Goal: Information Seeking & Learning: Learn about a topic

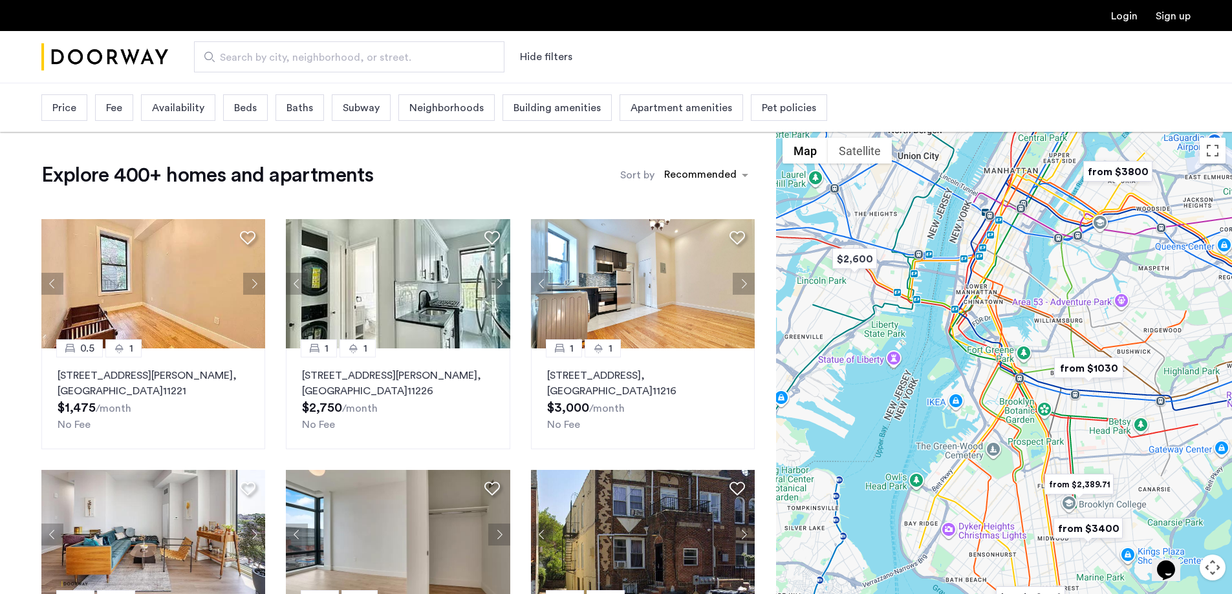
click at [418, 103] on span "Neighborhoods" at bounding box center [446, 108] width 74 height 16
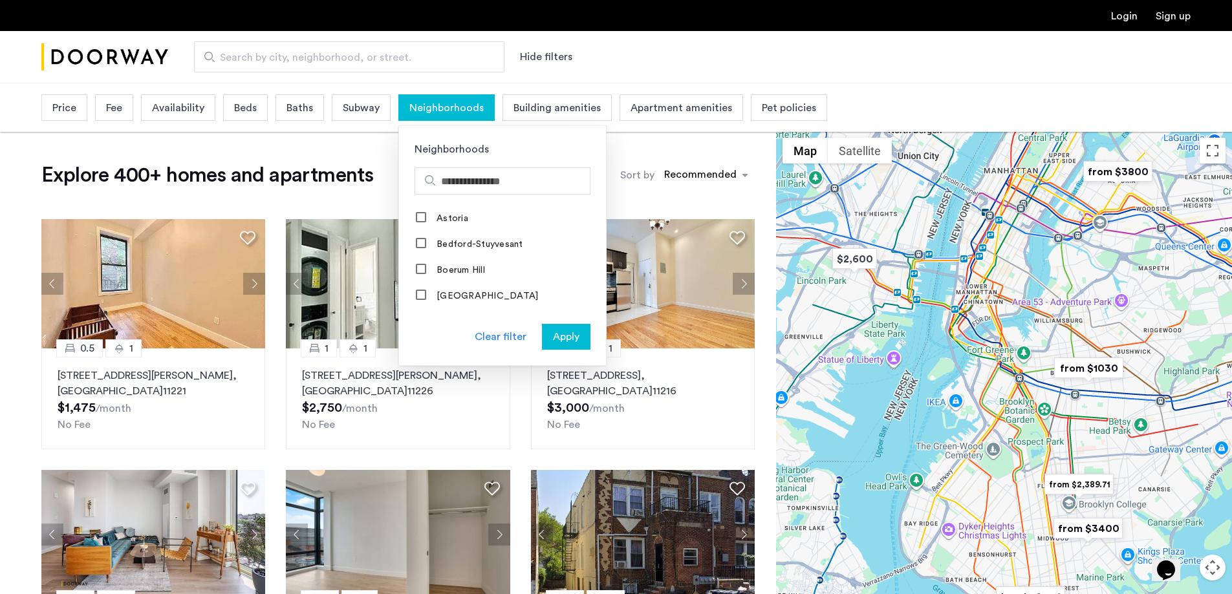
click at [449, 114] on span "Neighborhoods" at bounding box center [446, 108] width 74 height 16
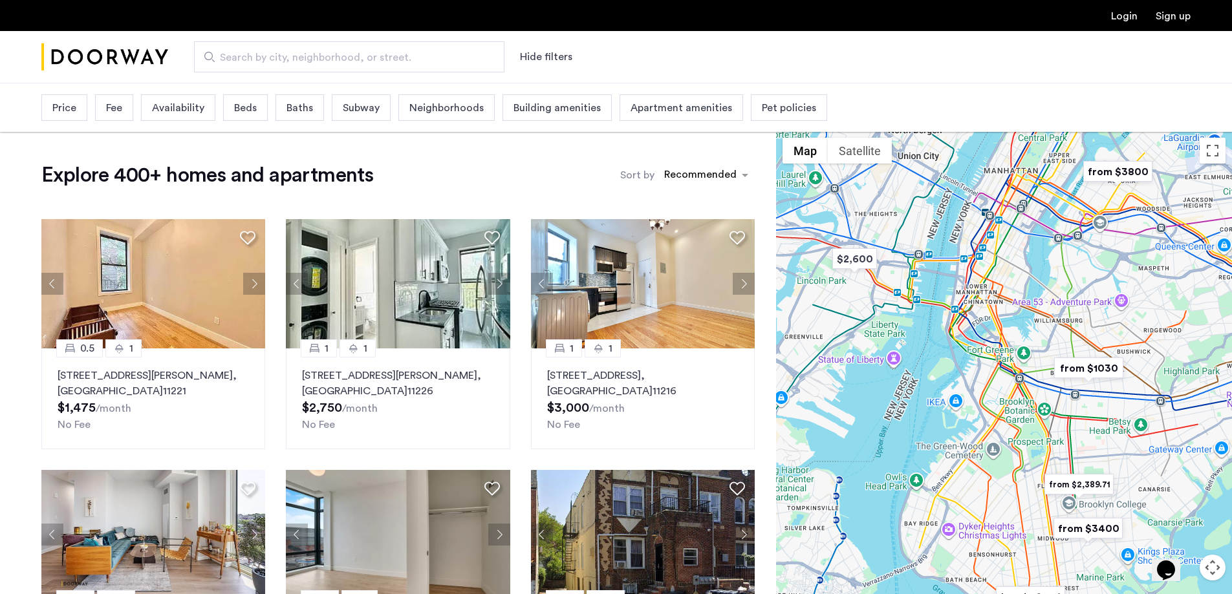
click at [122, 114] on div "Fee" at bounding box center [114, 107] width 38 height 27
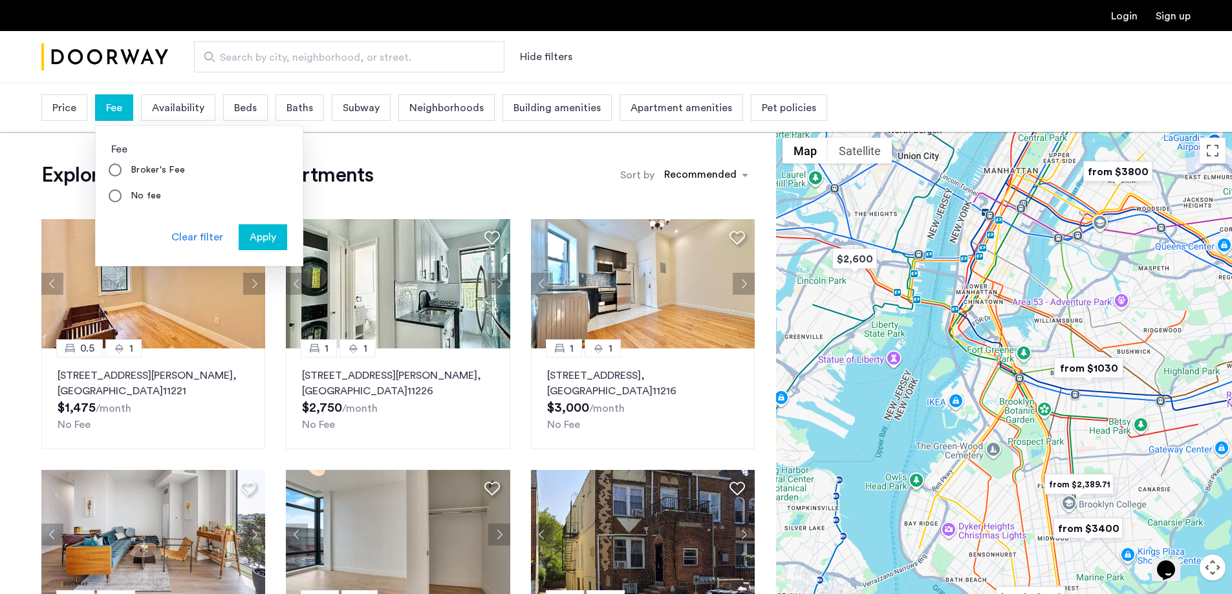
click at [122, 114] on div "Fee" at bounding box center [114, 107] width 38 height 27
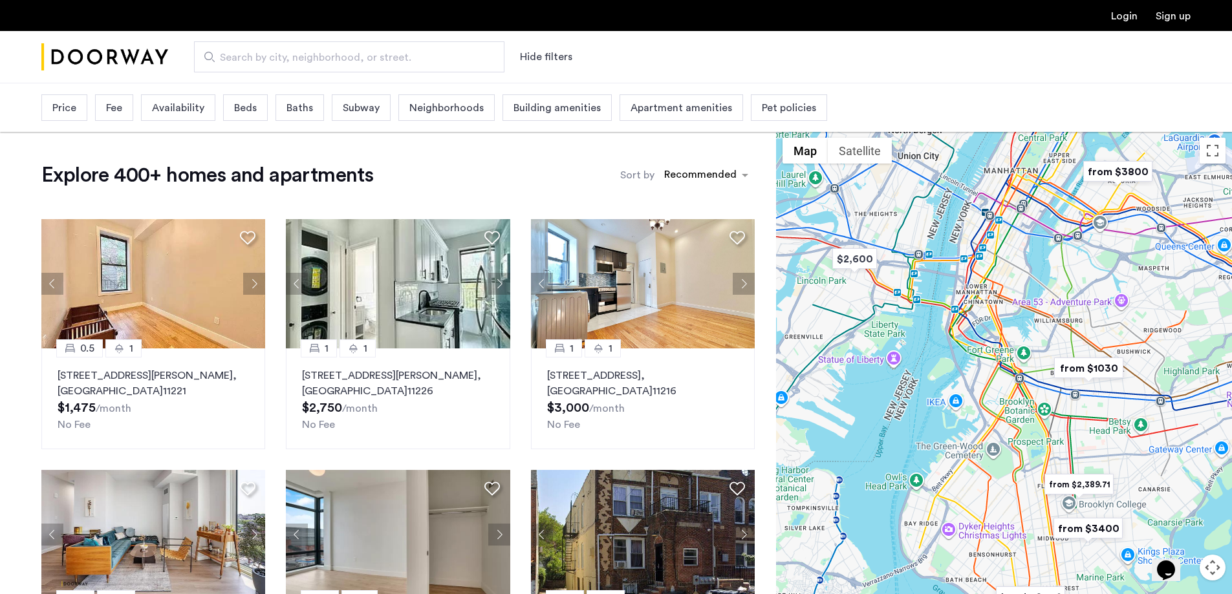
click at [68, 120] on div "Price" at bounding box center [64, 107] width 46 height 27
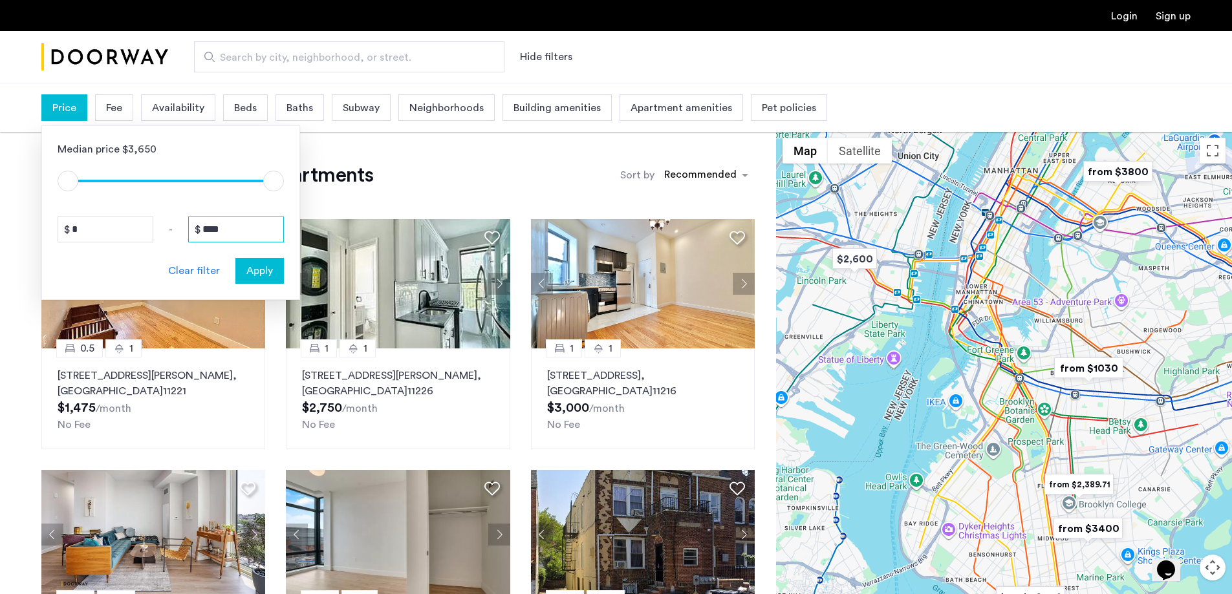
drag, startPoint x: 252, startPoint y: 224, endPoint x: 19, endPoint y: 375, distance: 277.3
click at [59, 238] on div "* - ****" at bounding box center [171, 230] width 226 height 26
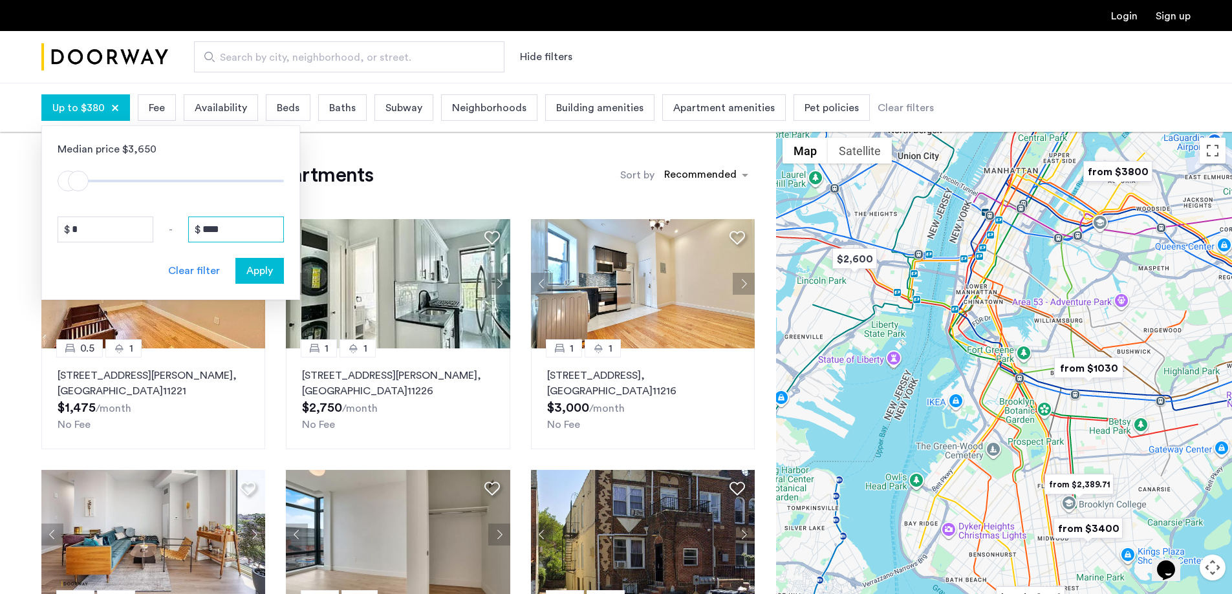
type input "****"
click at [257, 267] on span "Apply" at bounding box center [259, 271] width 27 height 16
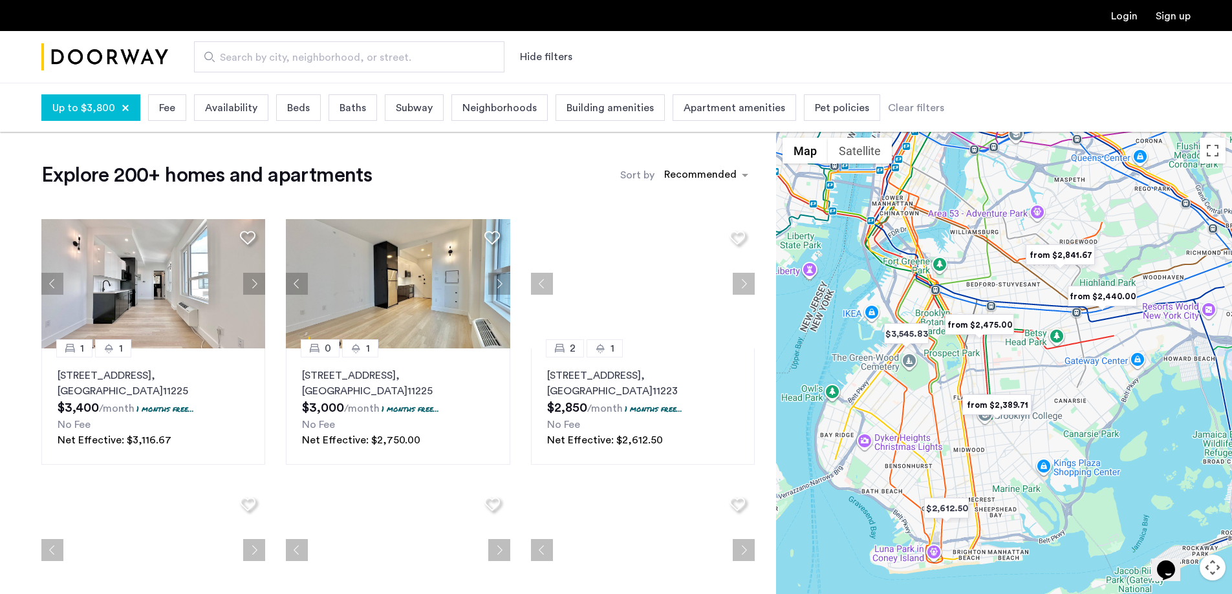
click at [298, 110] on span "Beds" at bounding box center [298, 108] width 23 height 16
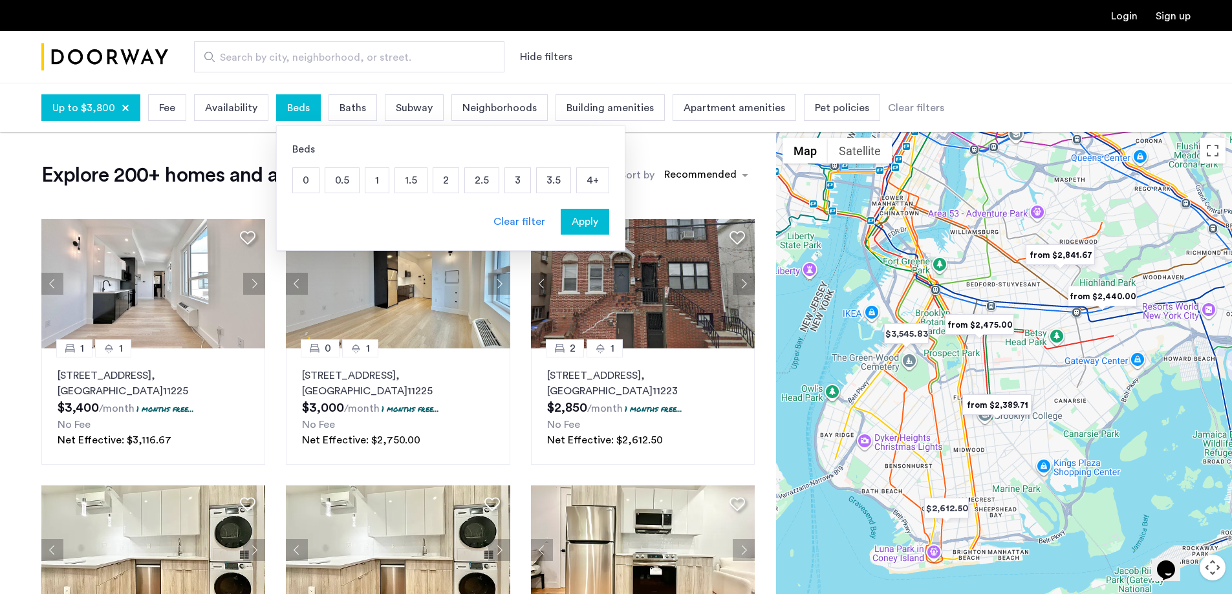
click at [505, 185] on p "3" at bounding box center [517, 180] width 25 height 25
drag, startPoint x: 550, startPoint y: 182, endPoint x: 583, endPoint y: 179, distance: 33.1
click at [556, 182] on p "3.5" at bounding box center [554, 180] width 34 height 25
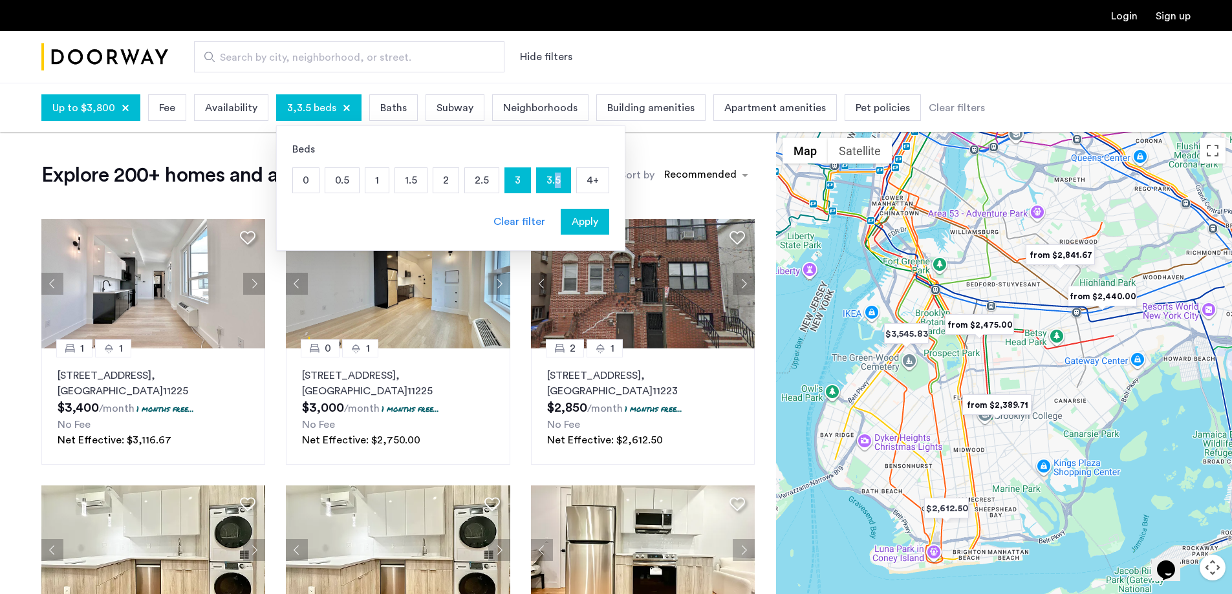
click at [559, 181] on p "3.5" at bounding box center [554, 180] width 34 height 25
drag, startPoint x: 559, startPoint y: 181, endPoint x: 566, endPoint y: 183, distance: 7.4
click at [559, 182] on p "3.5" at bounding box center [554, 180] width 34 height 25
click at [388, 119] on div "Baths" at bounding box center [393, 107] width 49 height 27
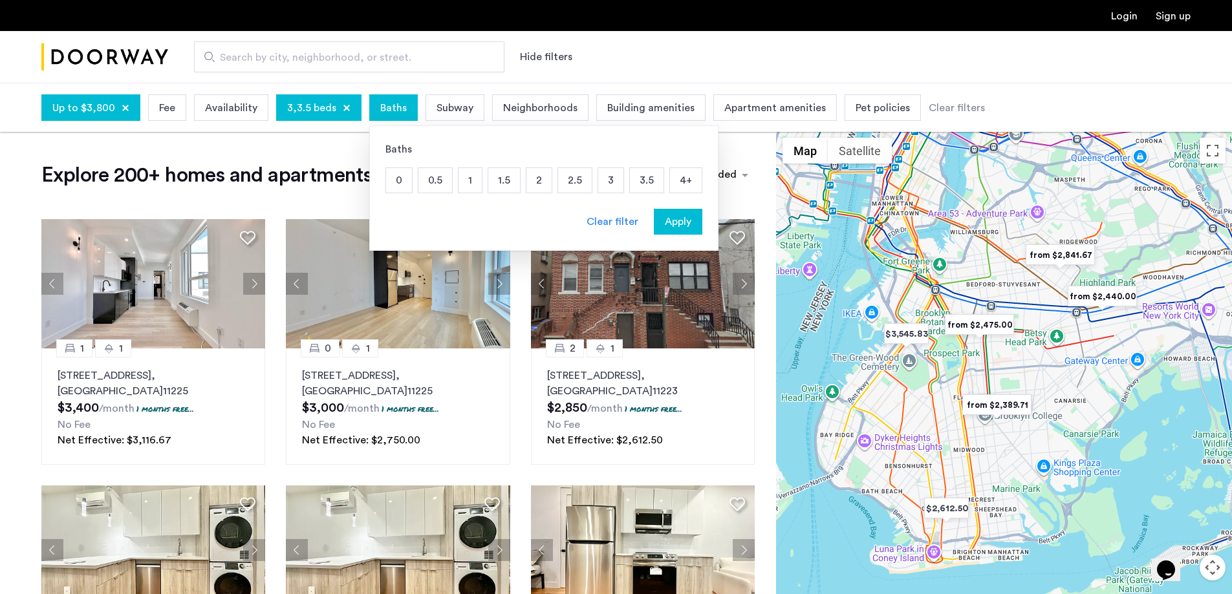
drag, startPoint x: 472, startPoint y: 177, endPoint x: 496, endPoint y: 182, distance: 24.5
click at [471, 178] on p "1" at bounding box center [470, 180] width 23 height 25
click at [473, 182] on p "1" at bounding box center [470, 180] width 23 height 25
click at [492, 186] on p "1.5" at bounding box center [504, 180] width 32 height 25
click at [534, 185] on p "2" at bounding box center [538, 180] width 25 height 25
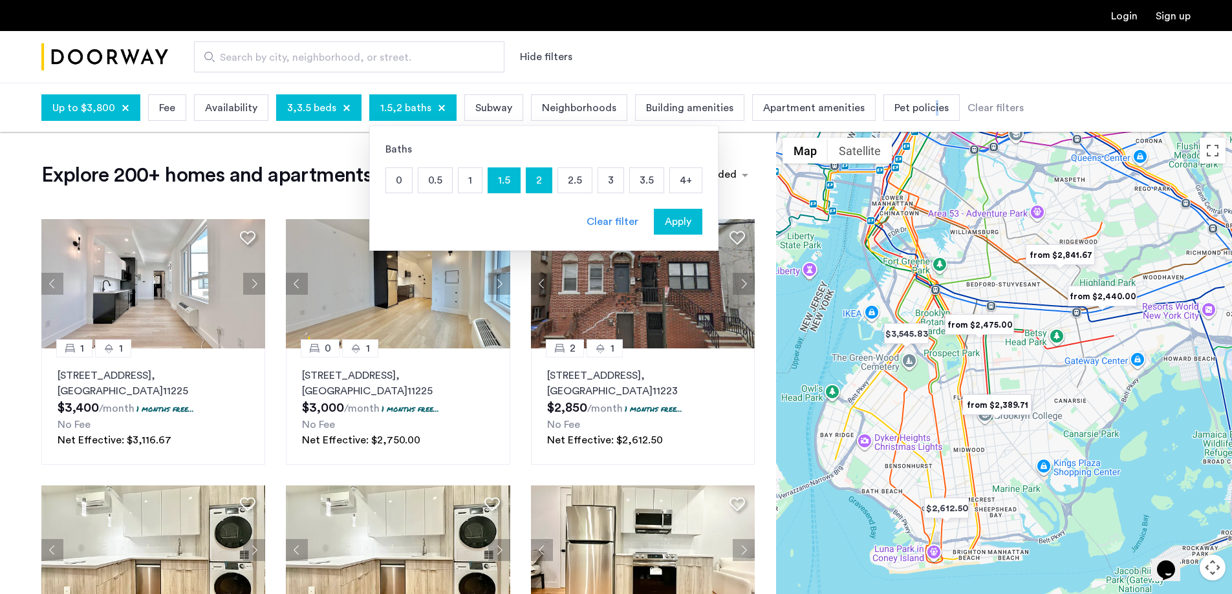
click at [922, 105] on span "Pet policies" at bounding box center [921, 108] width 54 height 16
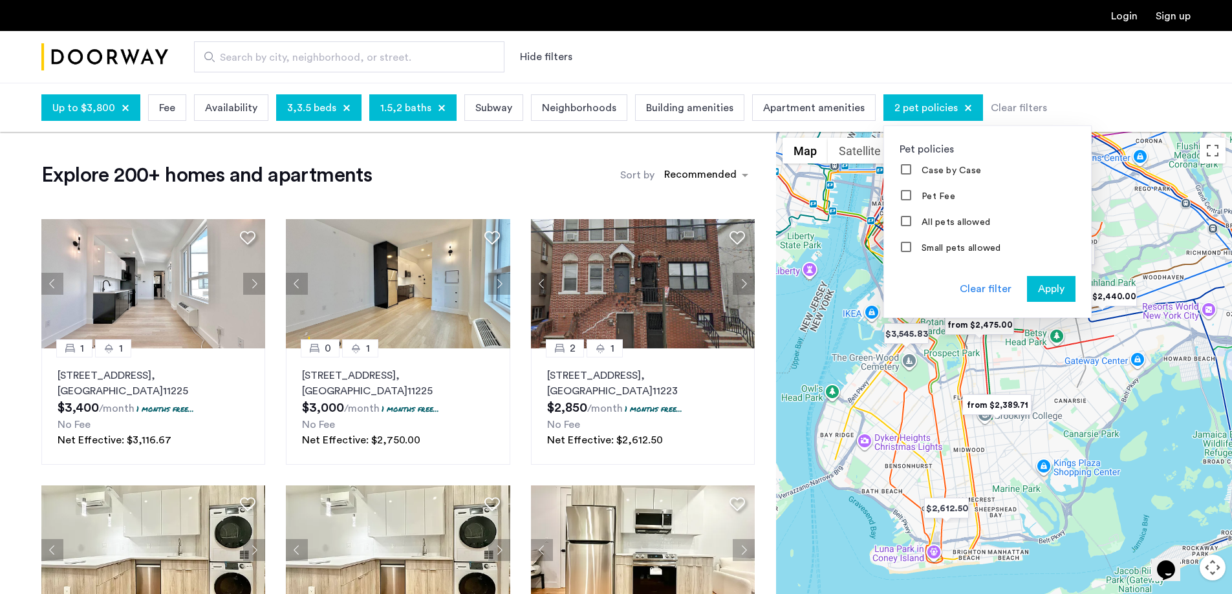
click at [1038, 287] on span "Apply" at bounding box center [1051, 289] width 27 height 16
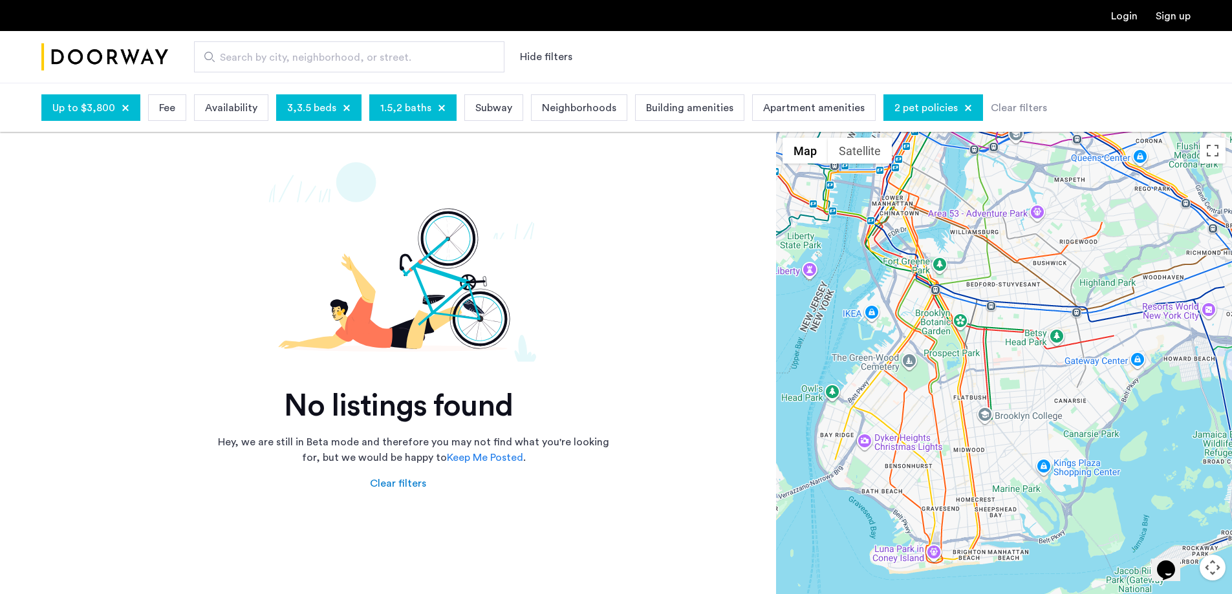
click at [312, 107] on span "3,3.5 beds" at bounding box center [311, 108] width 49 height 16
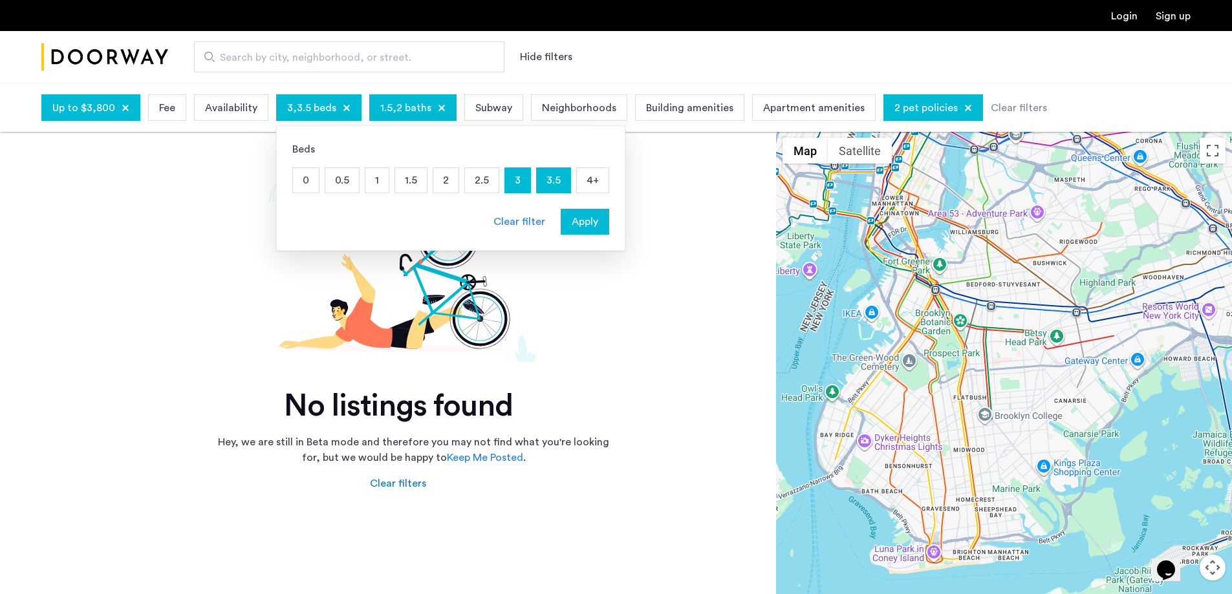
click at [407, 114] on span "1.5,2 baths" at bounding box center [405, 108] width 51 height 16
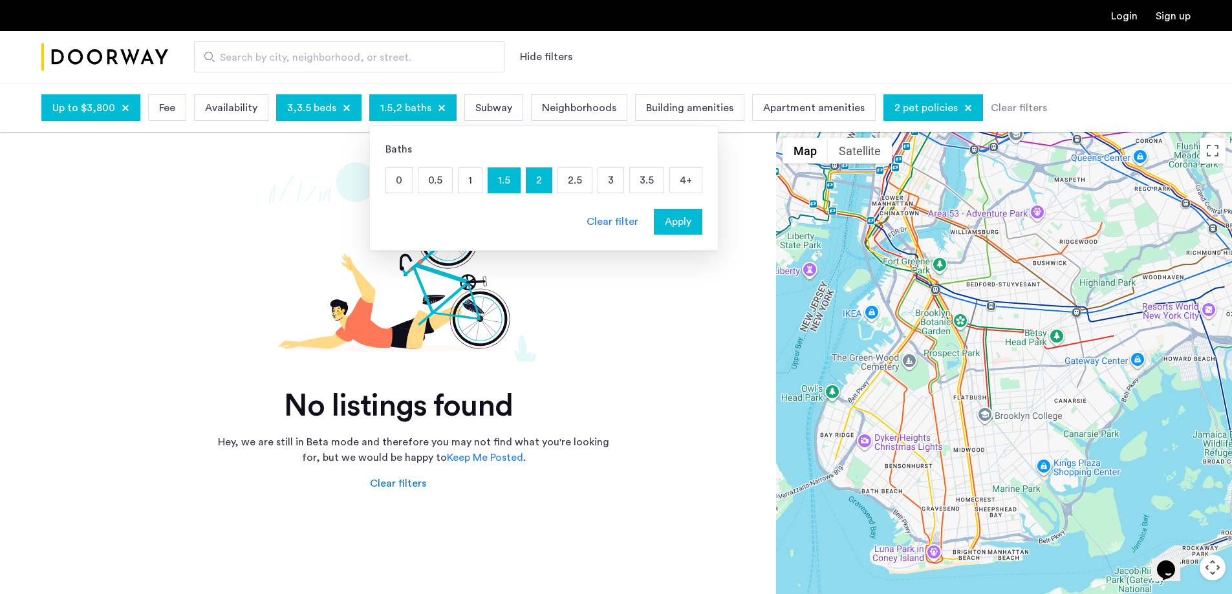
drag, startPoint x: 488, startPoint y: 178, endPoint x: 528, endPoint y: 180, distance: 39.5
click at [502, 180] on p "1.5" at bounding box center [504, 180] width 32 height 25
drag, startPoint x: 530, startPoint y: 180, endPoint x: 603, endPoint y: 205, distance: 76.5
click at [532, 180] on p "2" at bounding box center [538, 180] width 25 height 25
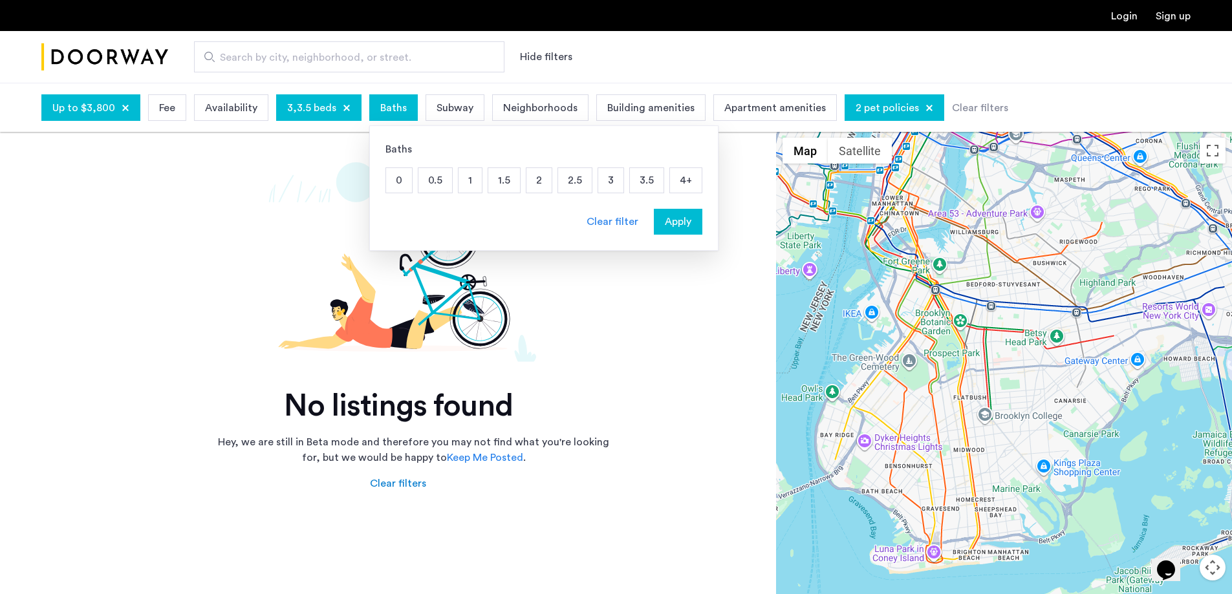
click at [616, 222] on div "Clear filter" at bounding box center [613, 222] width 52 height 16
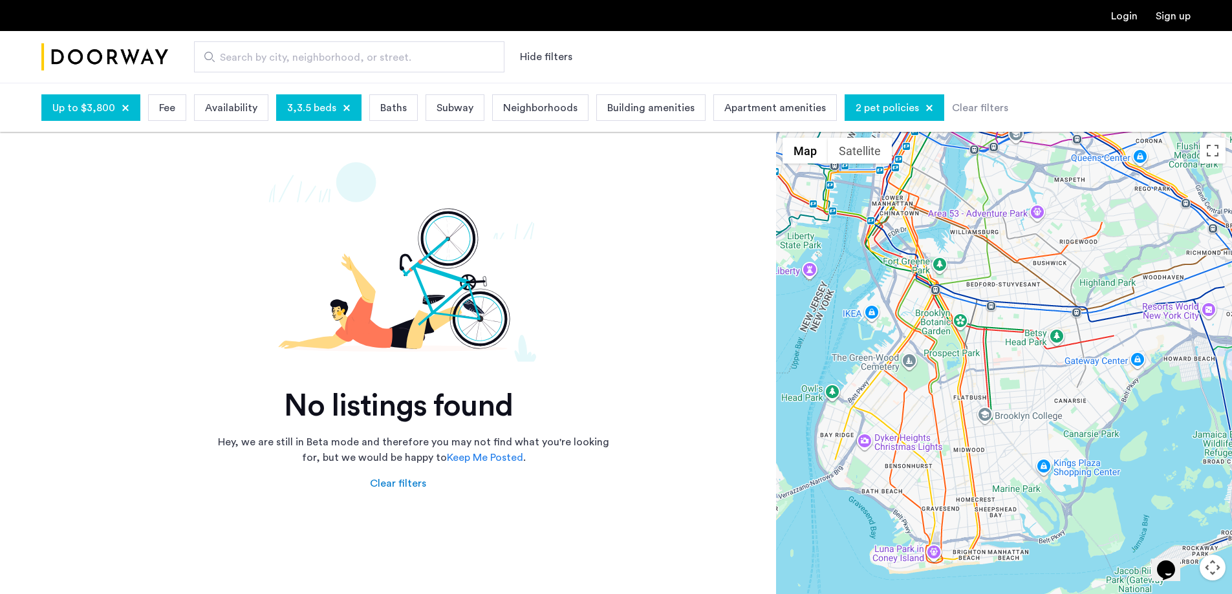
click at [858, 112] on span "2 pet policies" at bounding box center [887, 108] width 63 height 16
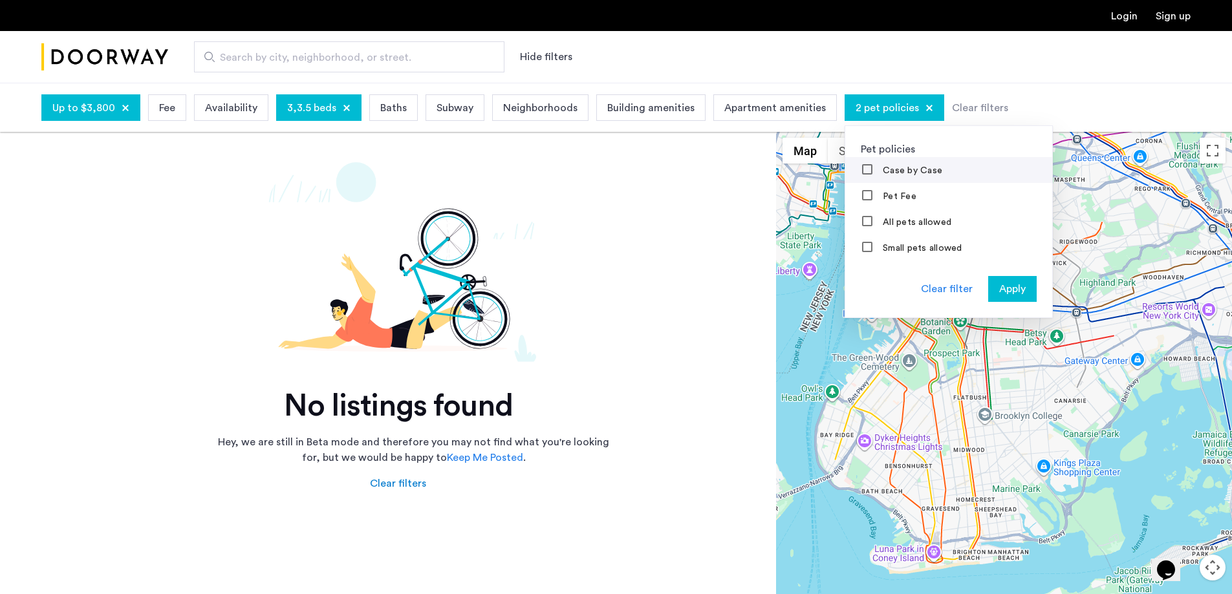
click at [894, 169] on label "Case by Case" at bounding box center [911, 171] width 62 height 10
click at [999, 290] on span "Apply" at bounding box center [1012, 289] width 27 height 16
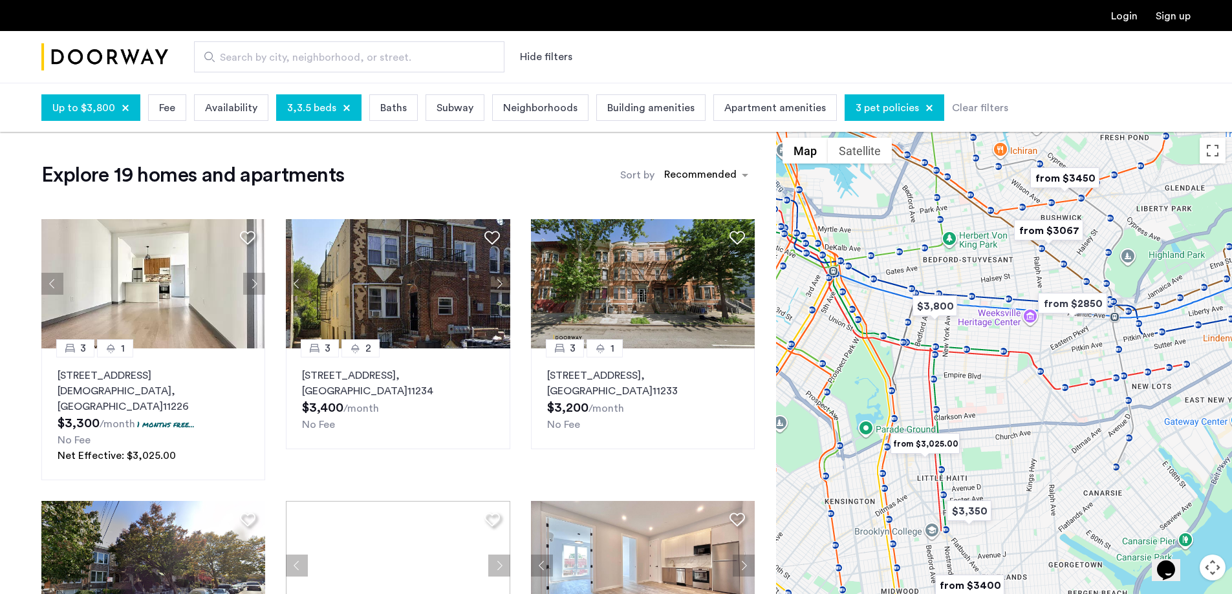
click at [1056, 180] on img "from $3450" at bounding box center [1065, 178] width 80 height 29
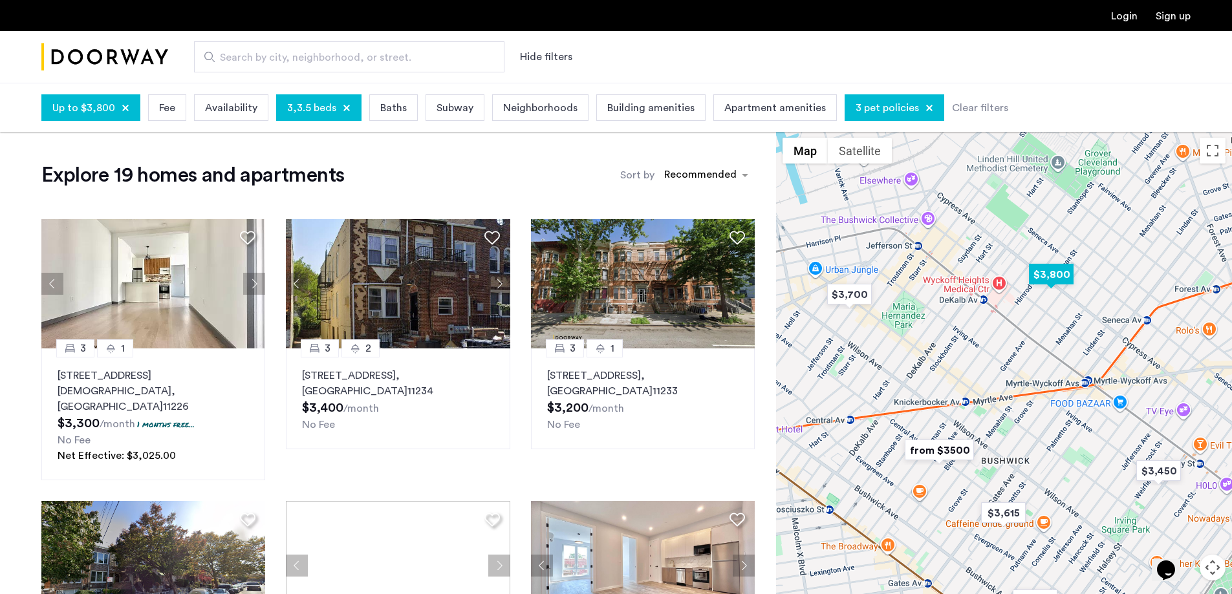
click at [1039, 267] on img "$3,800" at bounding box center [1051, 274] width 55 height 29
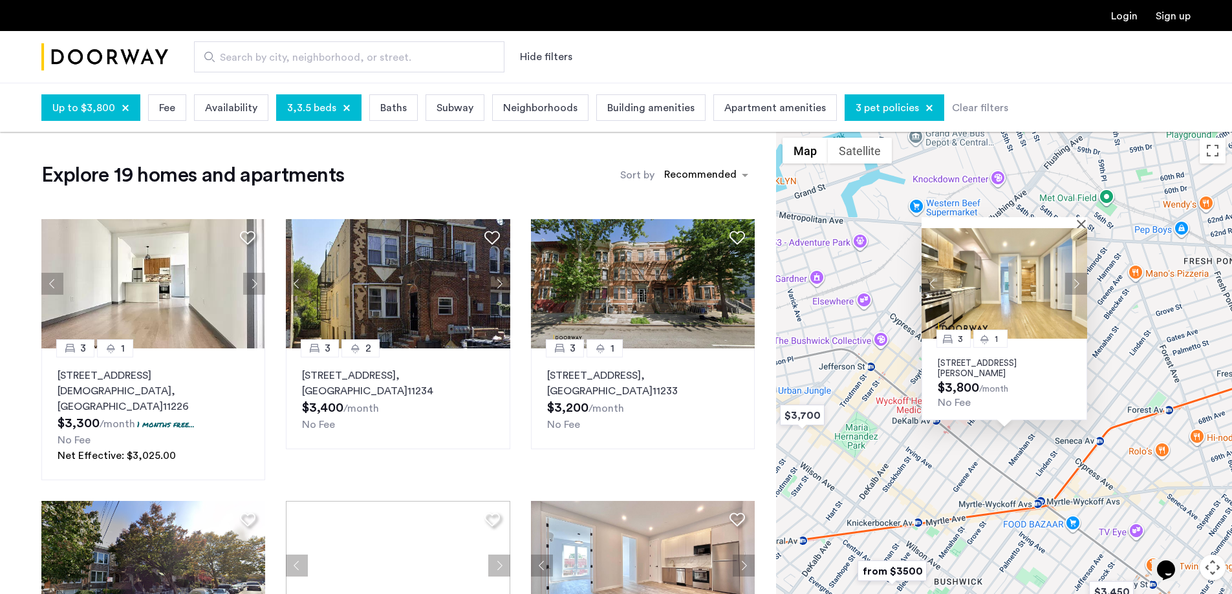
click at [1067, 286] on button "Next apartment" at bounding box center [1076, 283] width 22 height 22
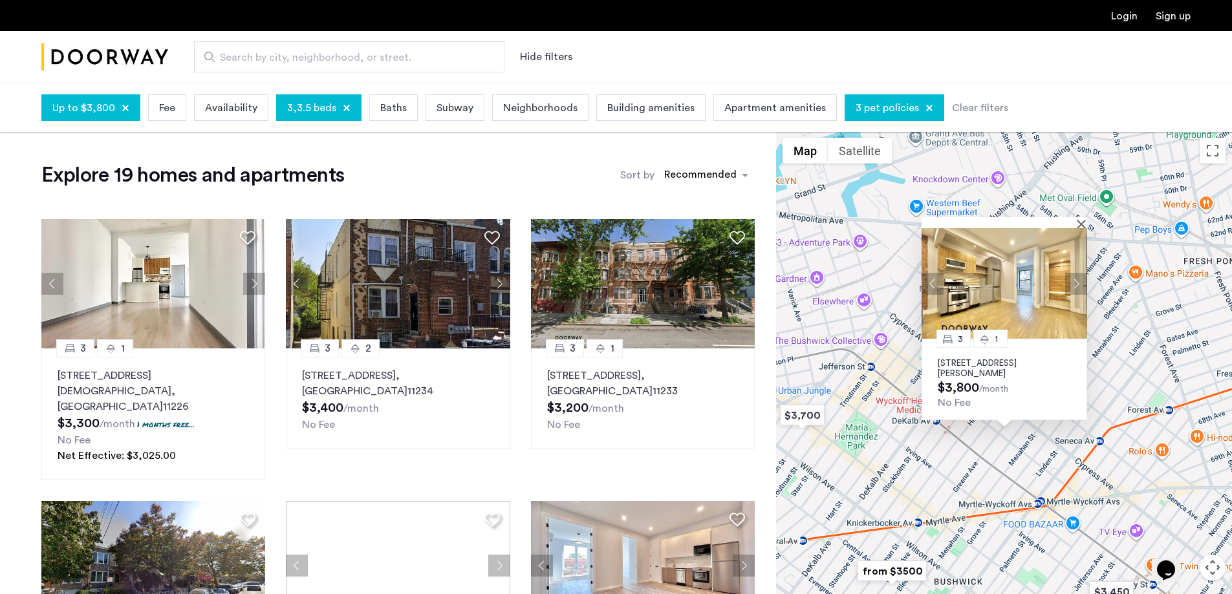
drag, startPoint x: 1008, startPoint y: 297, endPoint x: 1147, endPoint y: 247, distance: 147.7
click at [1147, 248] on div "3 1 [STREET_ADDRESS][PERSON_NAME] $3,800 /month No Fee" at bounding box center [1004, 387] width 456 height 512
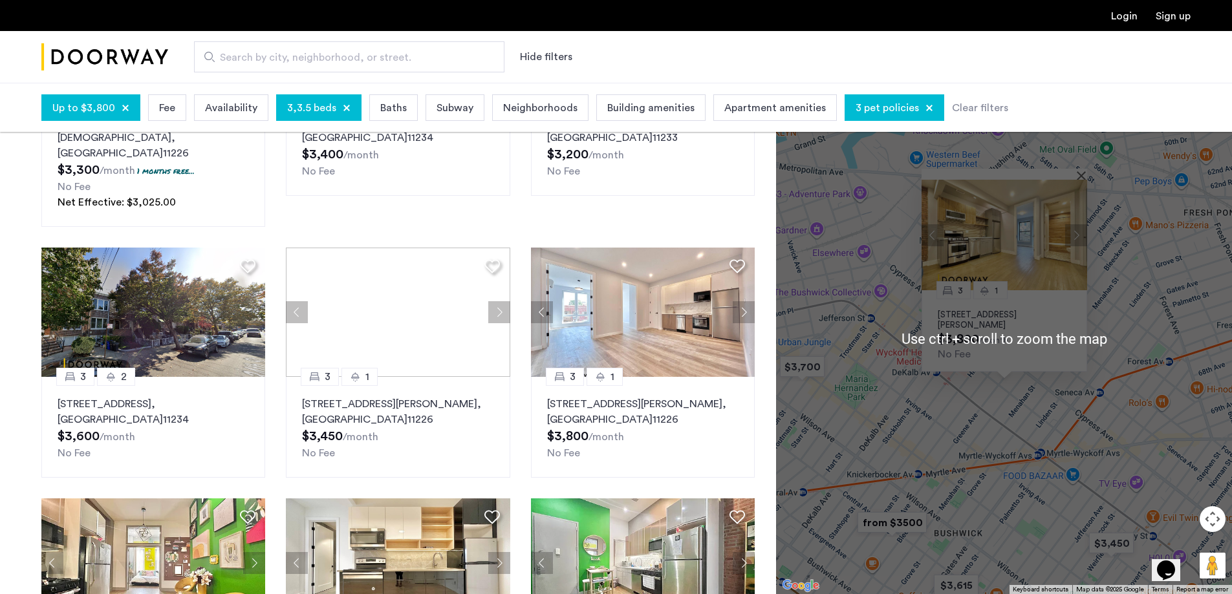
scroll to position [259, 0]
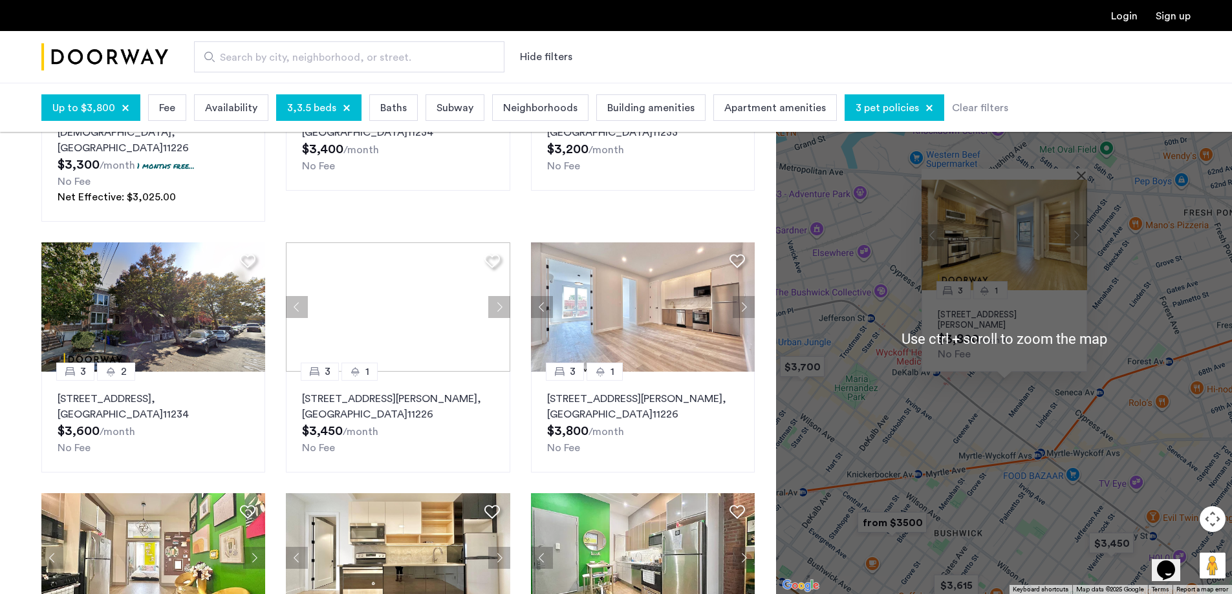
click at [1109, 334] on div "3 1 [STREET_ADDRESS][PERSON_NAME] $3,800 /month No Fee" at bounding box center [1004, 339] width 456 height 512
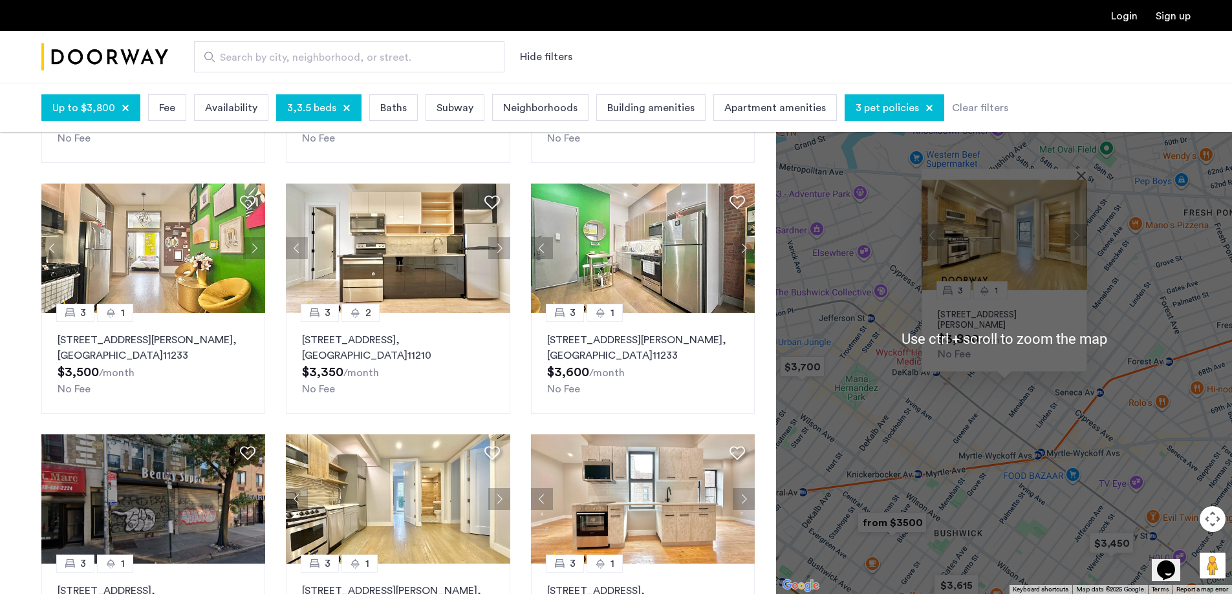
scroll to position [452, 0]
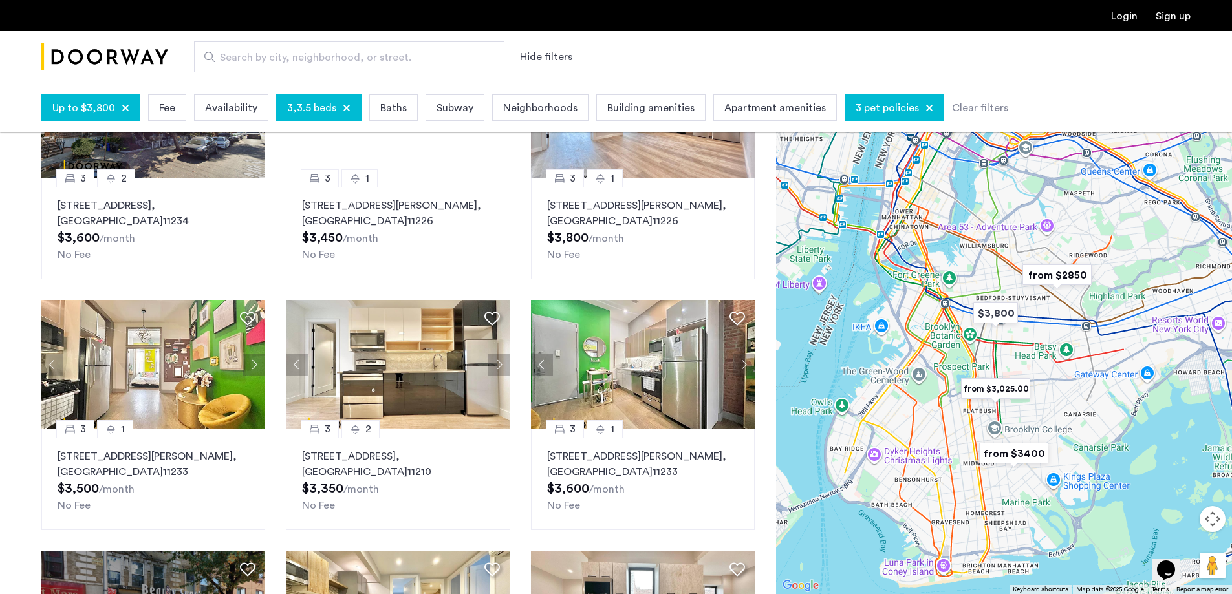
drag, startPoint x: 1021, startPoint y: 345, endPoint x: 1096, endPoint y: 457, distance: 134.2
click at [1096, 457] on div at bounding box center [1004, 339] width 456 height 512
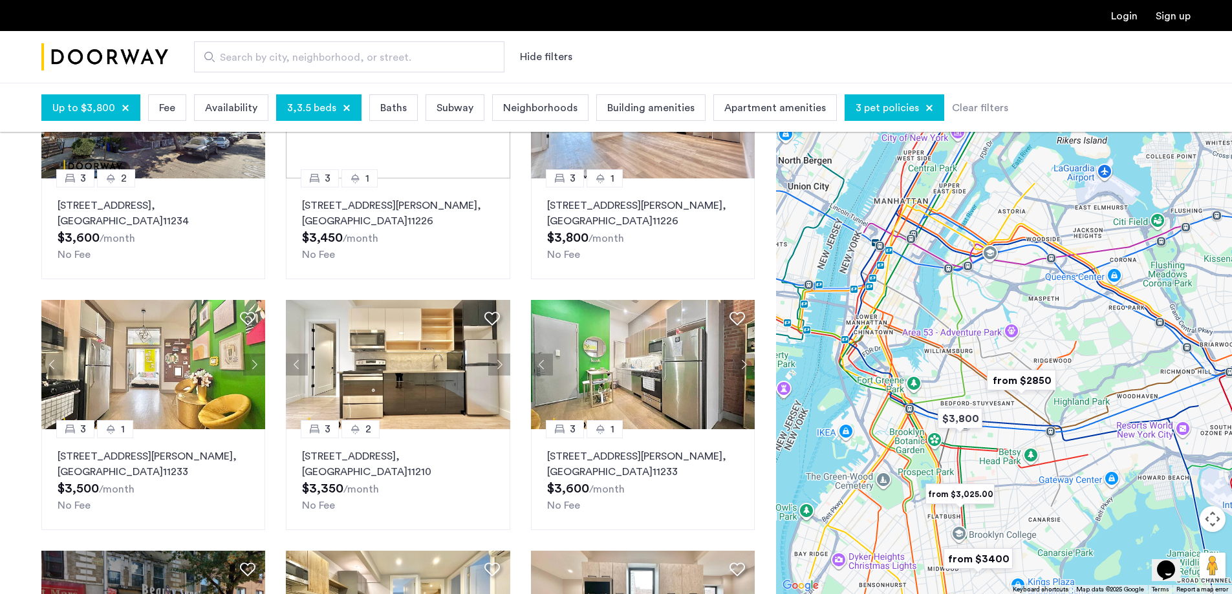
drag, startPoint x: 1120, startPoint y: 263, endPoint x: 1086, endPoint y: 382, distance: 123.8
click at [1086, 382] on div at bounding box center [1004, 339] width 456 height 512
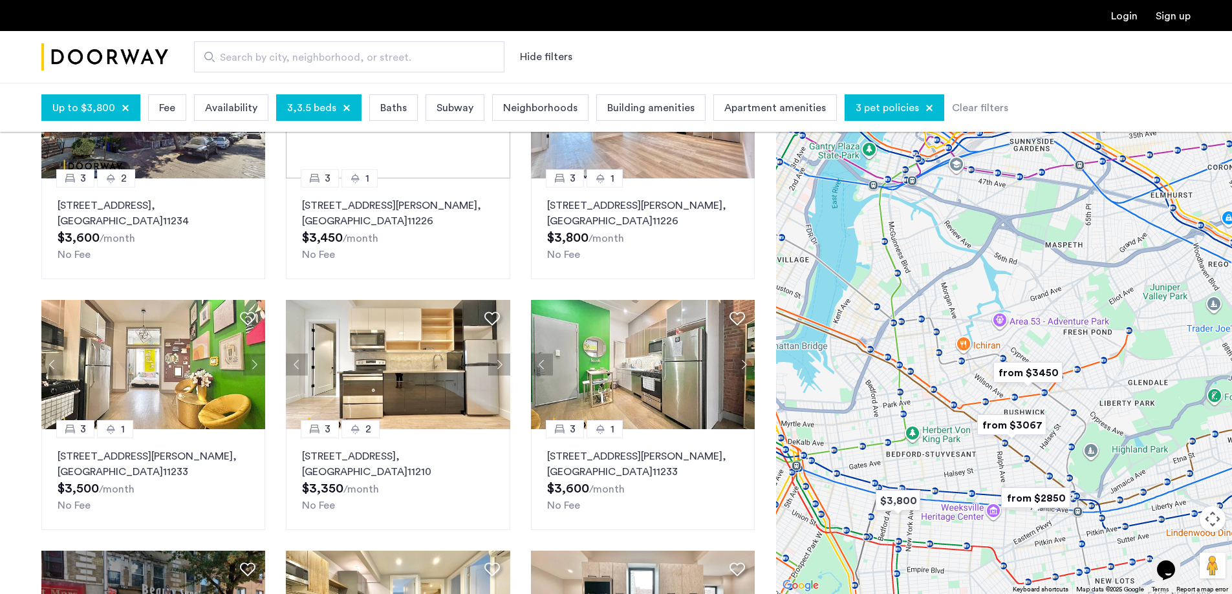
drag, startPoint x: 1095, startPoint y: 367, endPoint x: 1158, endPoint y: 358, distance: 63.4
click at [1158, 358] on div at bounding box center [1004, 339] width 456 height 512
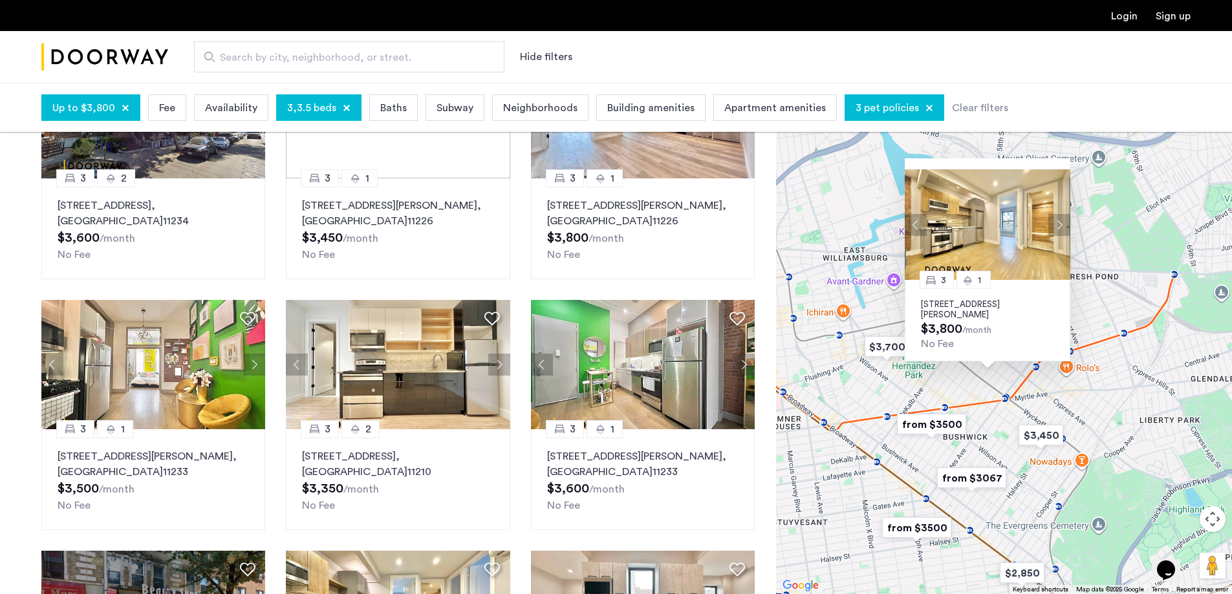
drag, startPoint x: 1099, startPoint y: 360, endPoint x: 1159, endPoint y: 333, distance: 65.4
click at [1159, 333] on div "3 1 [STREET_ADDRESS][PERSON_NAME] $3,800 /month No Fee" at bounding box center [1004, 339] width 456 height 512
click at [1101, 305] on div "3 1 [STREET_ADDRESS][PERSON_NAME] $3,800 /month No Fee" at bounding box center [1004, 339] width 456 height 512
click at [881, 341] on img "$3,700" at bounding box center [887, 346] width 55 height 29
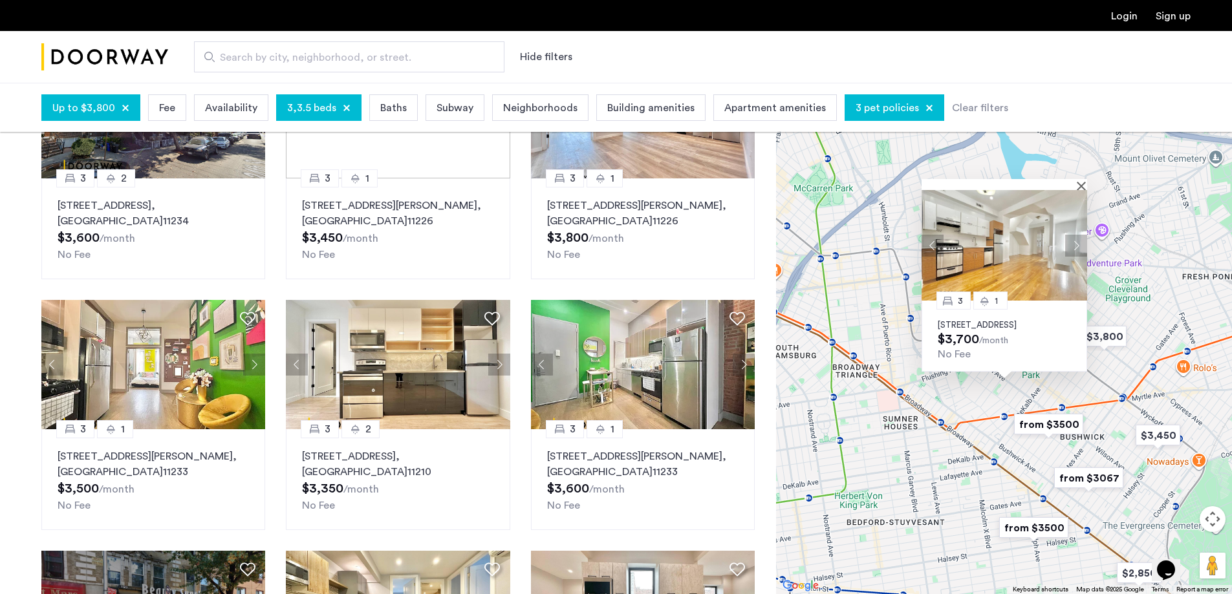
click at [1080, 234] on button "Next apartment" at bounding box center [1076, 245] width 22 height 22
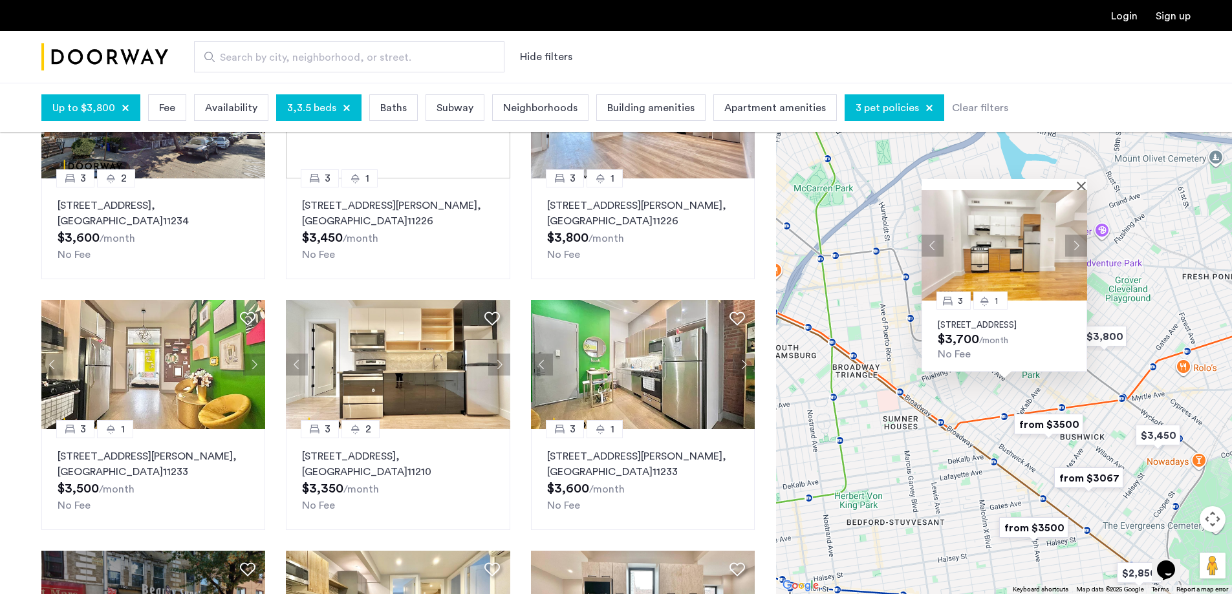
click at [1094, 483] on img "from $3067" at bounding box center [1089, 478] width 80 height 29
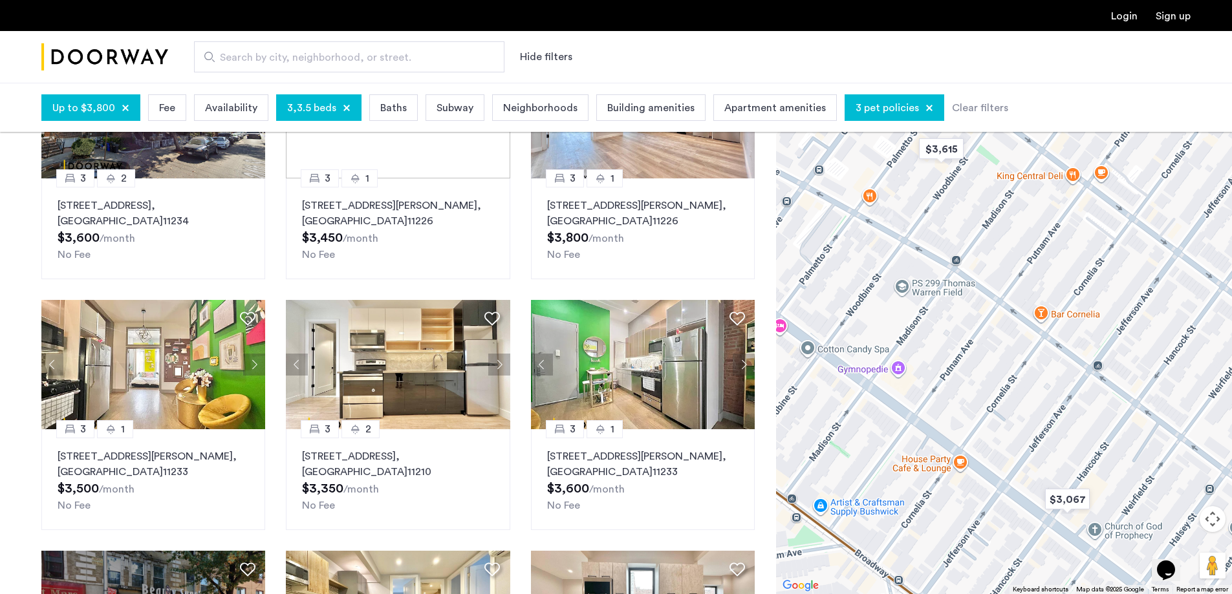
click at [1070, 314] on div "To navigate, press the arrow keys. [STREET_ADDRESS] $3,700 /month No Fee" at bounding box center [1004, 339] width 456 height 512
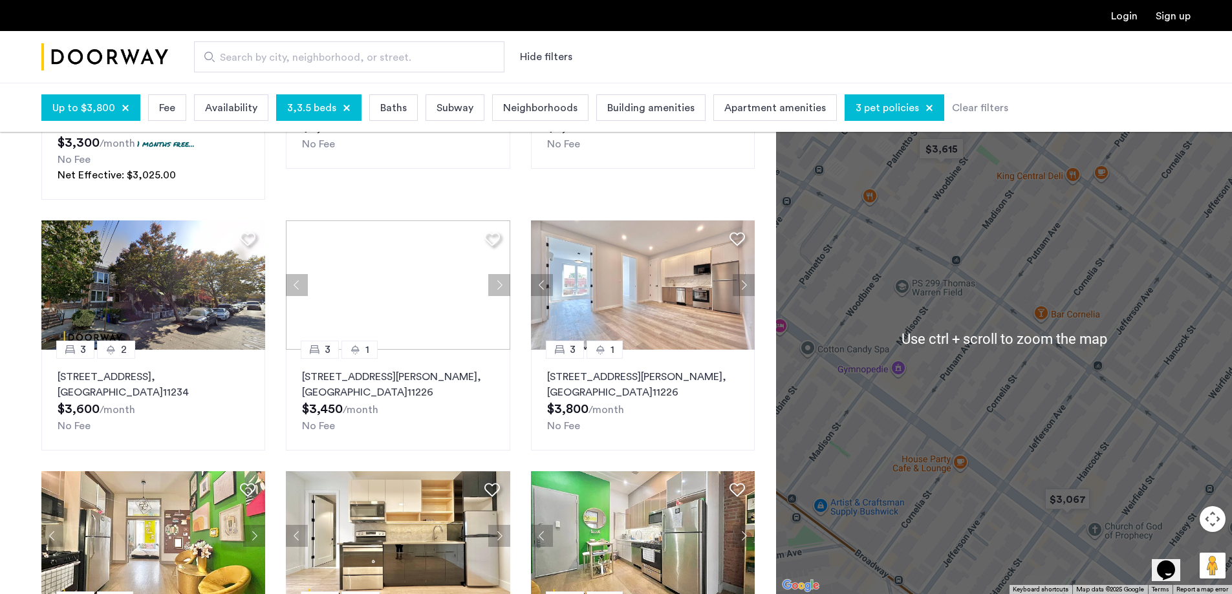
scroll to position [387, 0]
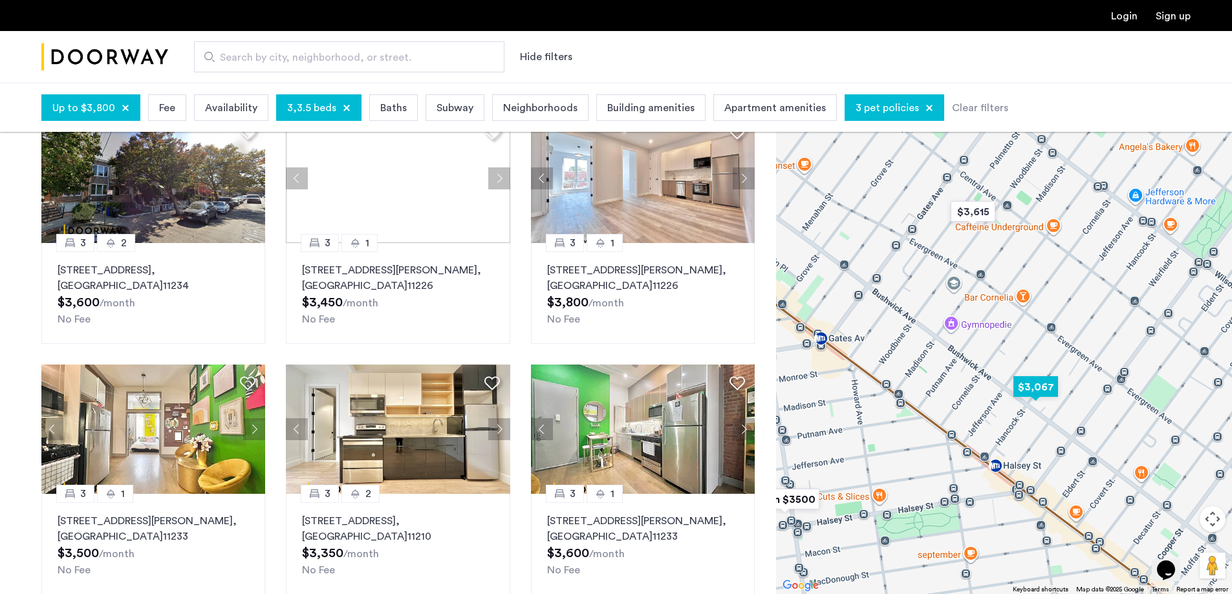
click at [1042, 385] on img "$3,067" at bounding box center [1035, 387] width 55 height 29
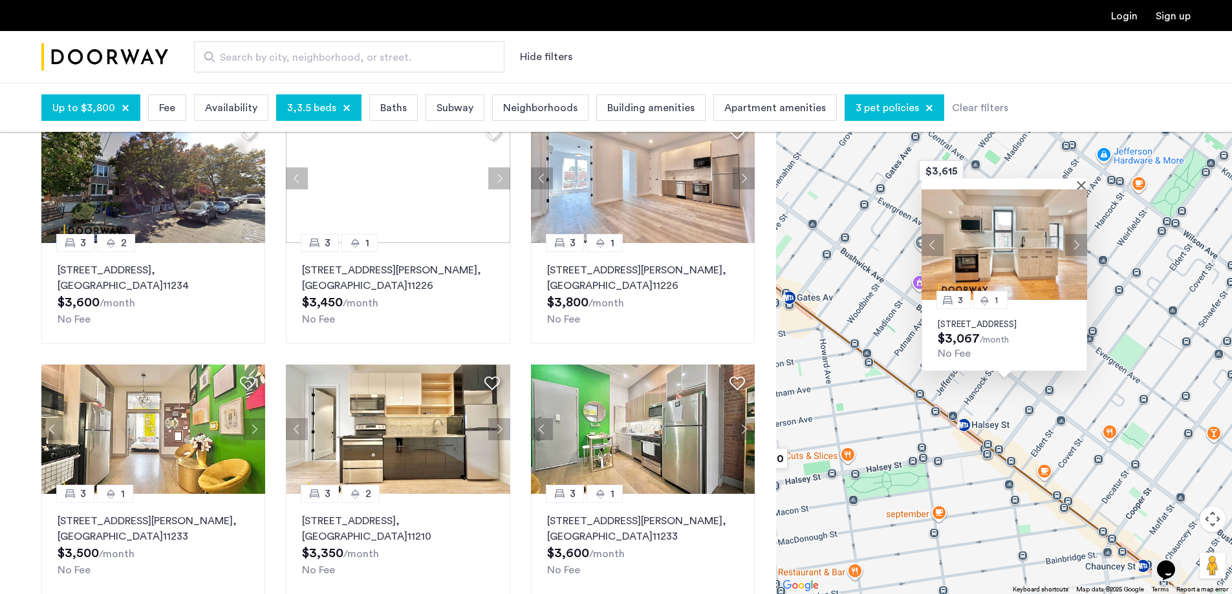
click at [1027, 270] on img at bounding box center [1005, 244] width 166 height 111
click at [529, 57] on button "Hide filters" at bounding box center [546, 57] width 52 height 16
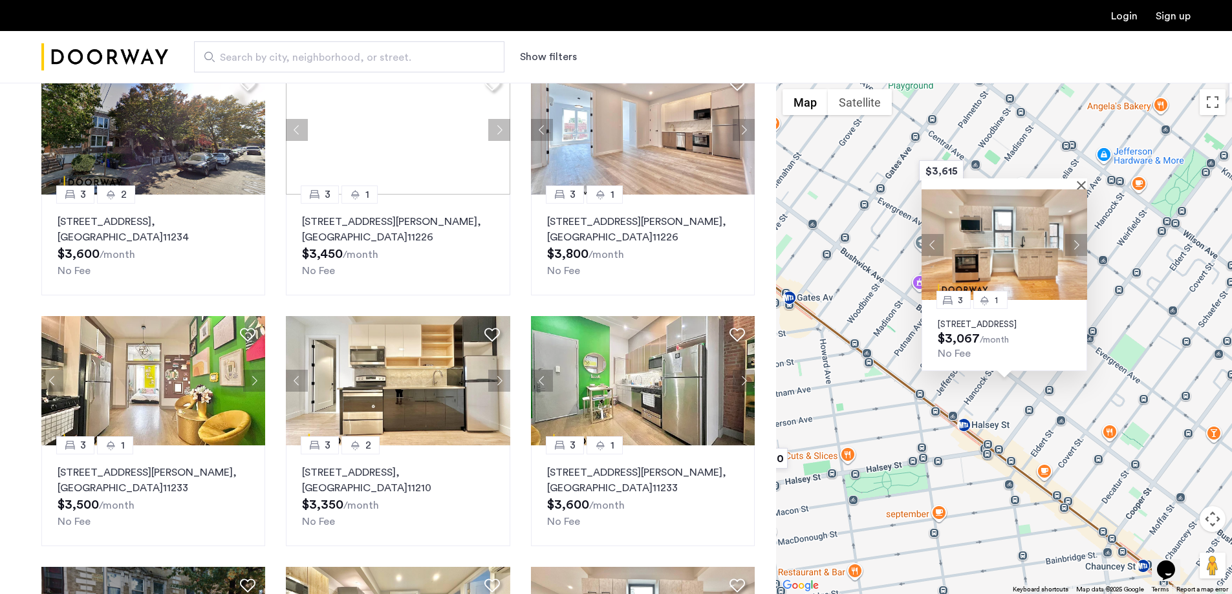
click at [532, 55] on button "Show filters" at bounding box center [548, 57] width 57 height 16
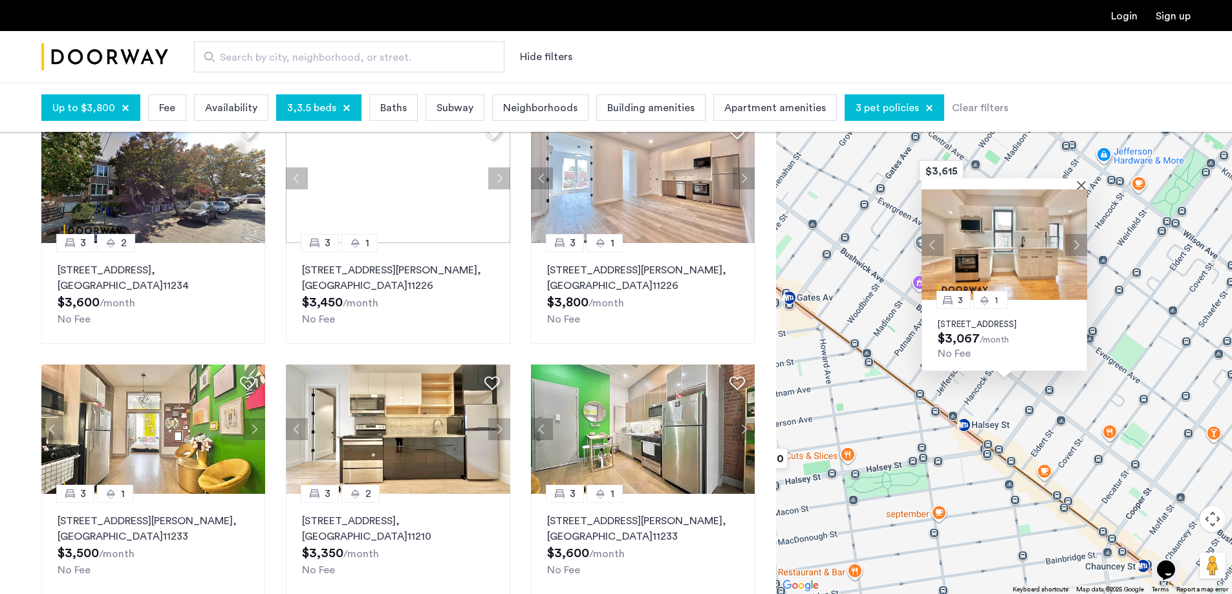
scroll to position [0, 0]
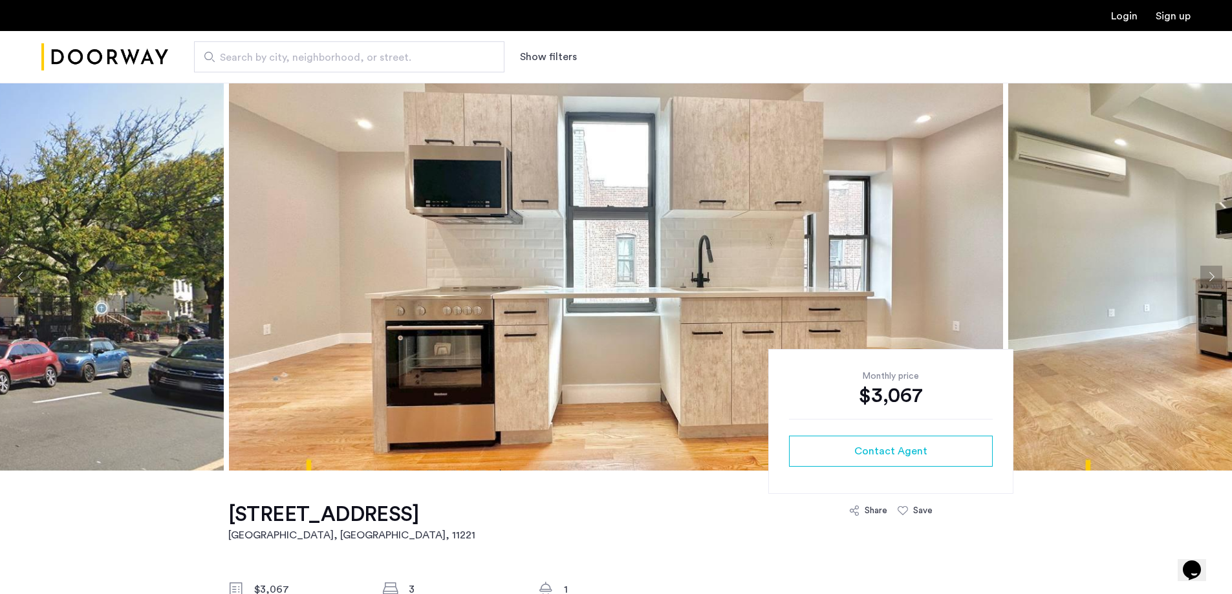
click at [1207, 279] on button "Next apartment" at bounding box center [1211, 277] width 22 height 22
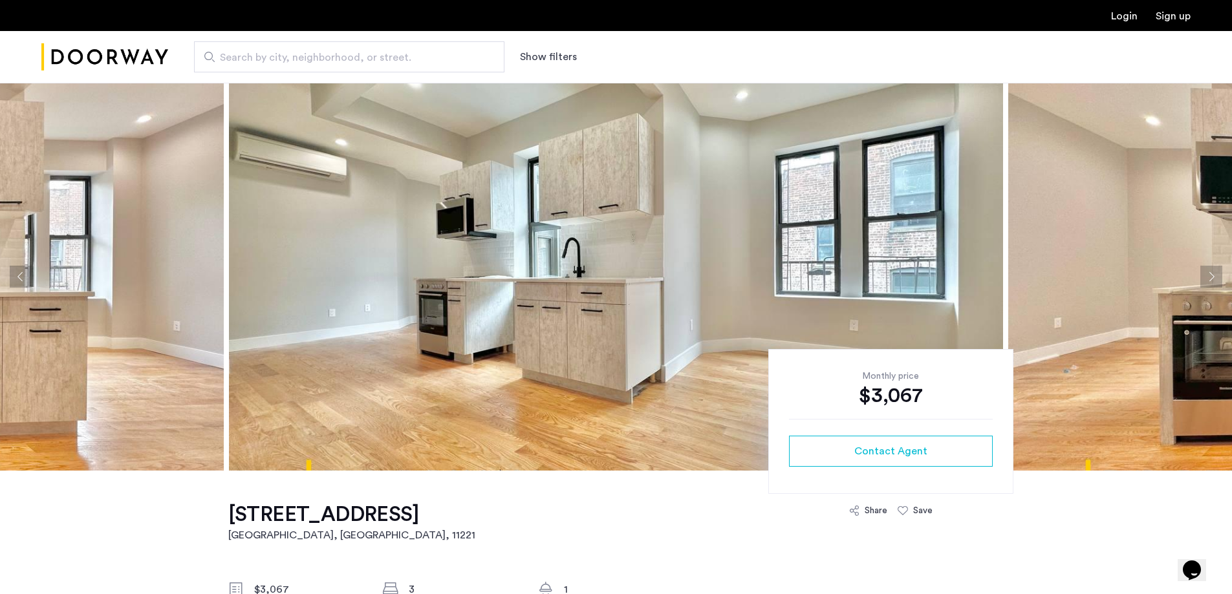
click at [1207, 279] on button "Next apartment" at bounding box center [1211, 277] width 22 height 22
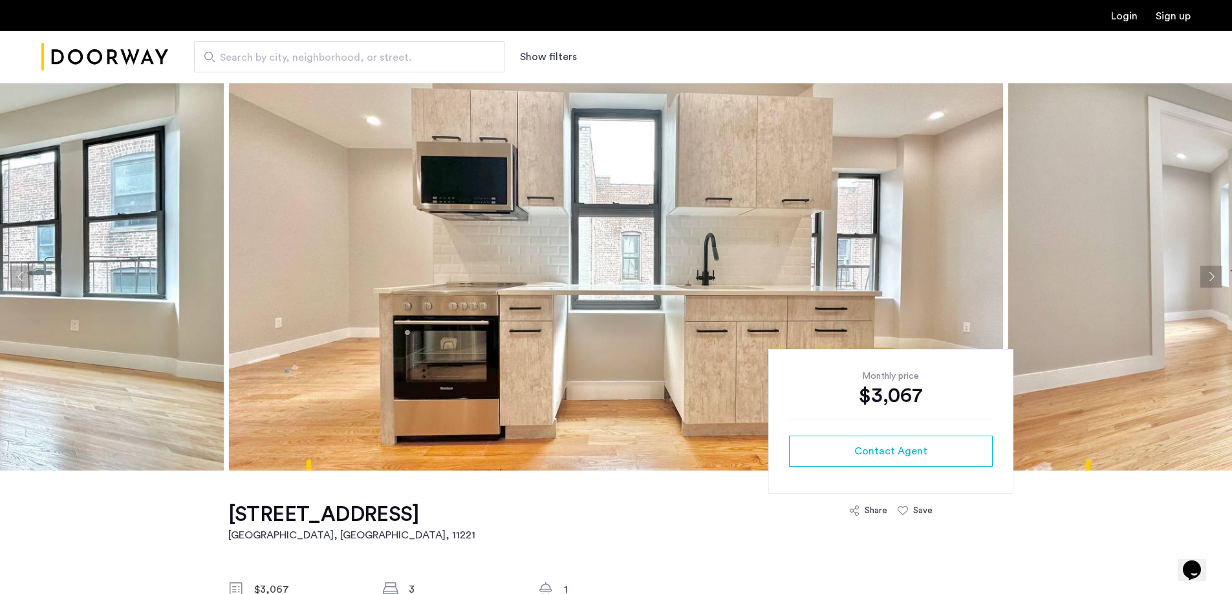
click at [1207, 279] on button "Next apartment" at bounding box center [1211, 277] width 22 height 22
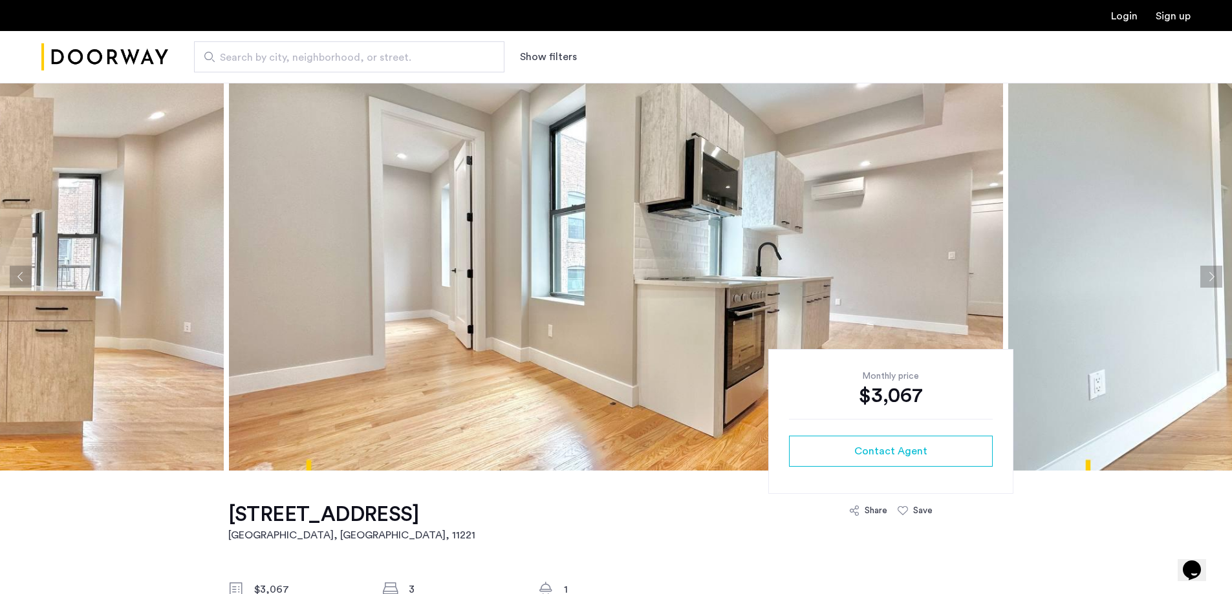
click at [1207, 279] on button "Next apartment" at bounding box center [1211, 277] width 22 height 22
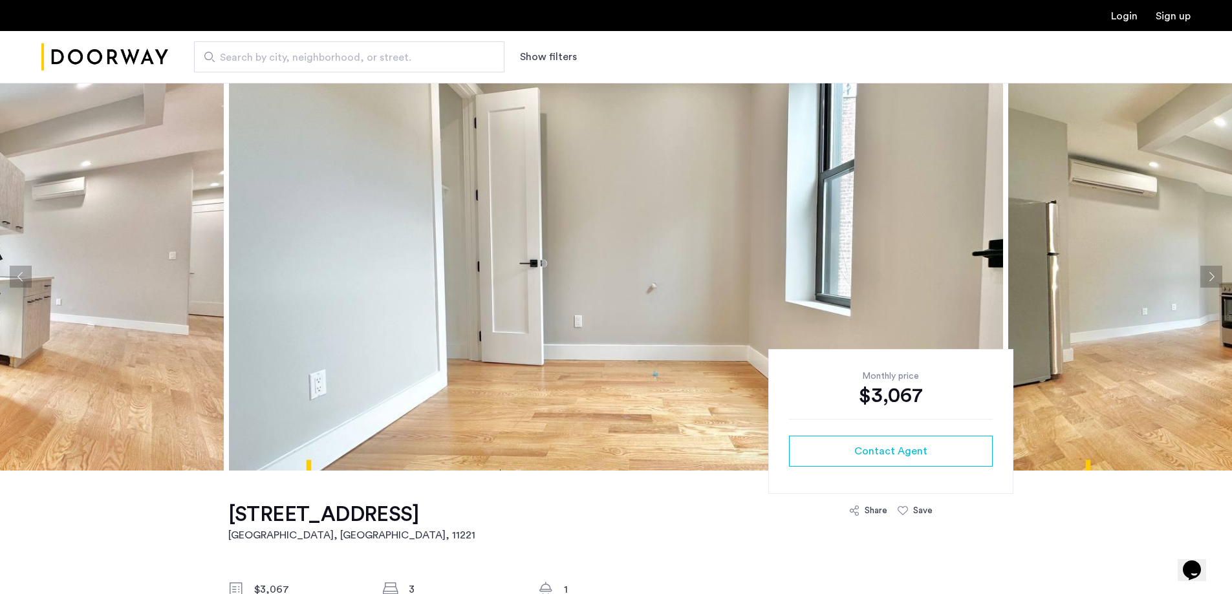
click at [1207, 279] on button "Next apartment" at bounding box center [1211, 277] width 22 height 22
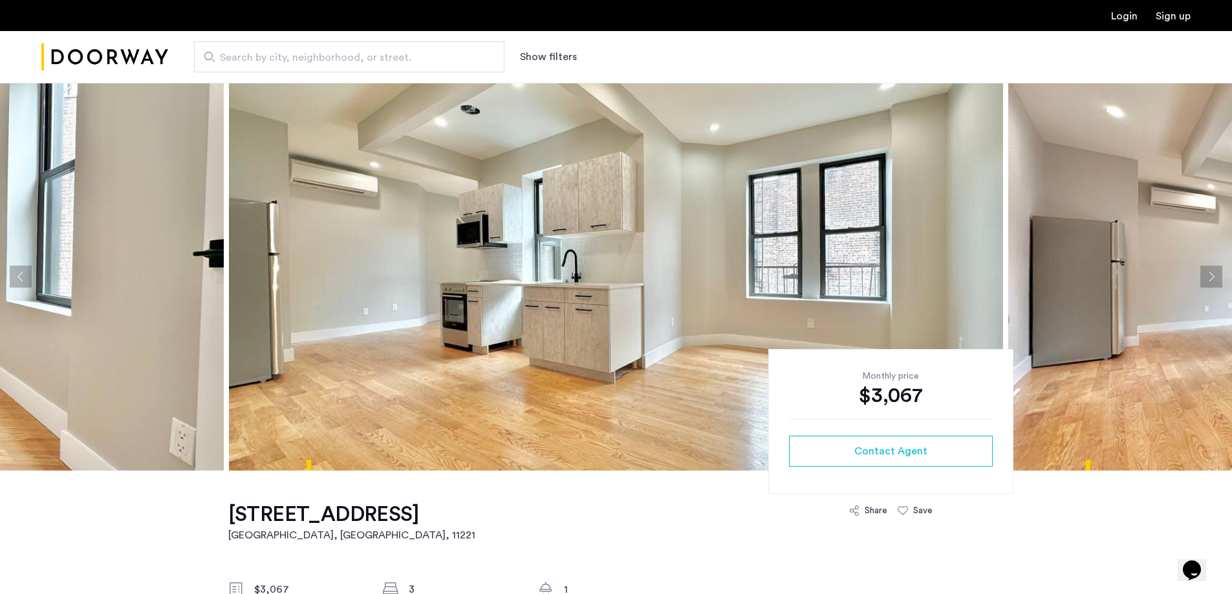
click at [1207, 279] on button "Next apartment" at bounding box center [1211, 277] width 22 height 22
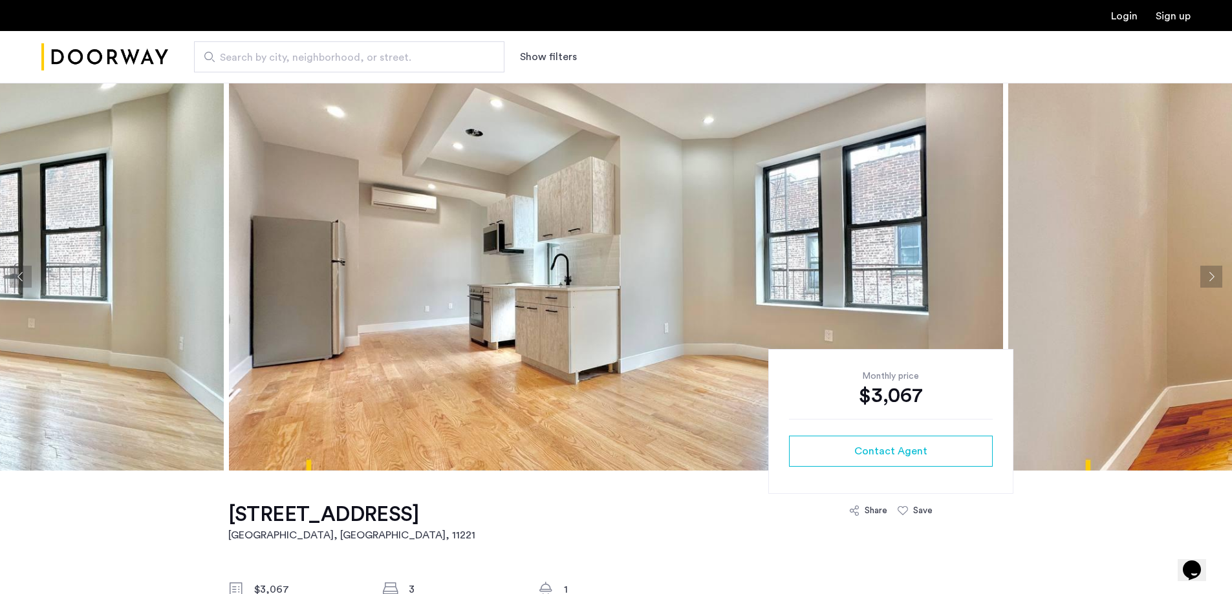
click at [1207, 279] on button "Next apartment" at bounding box center [1211, 277] width 22 height 22
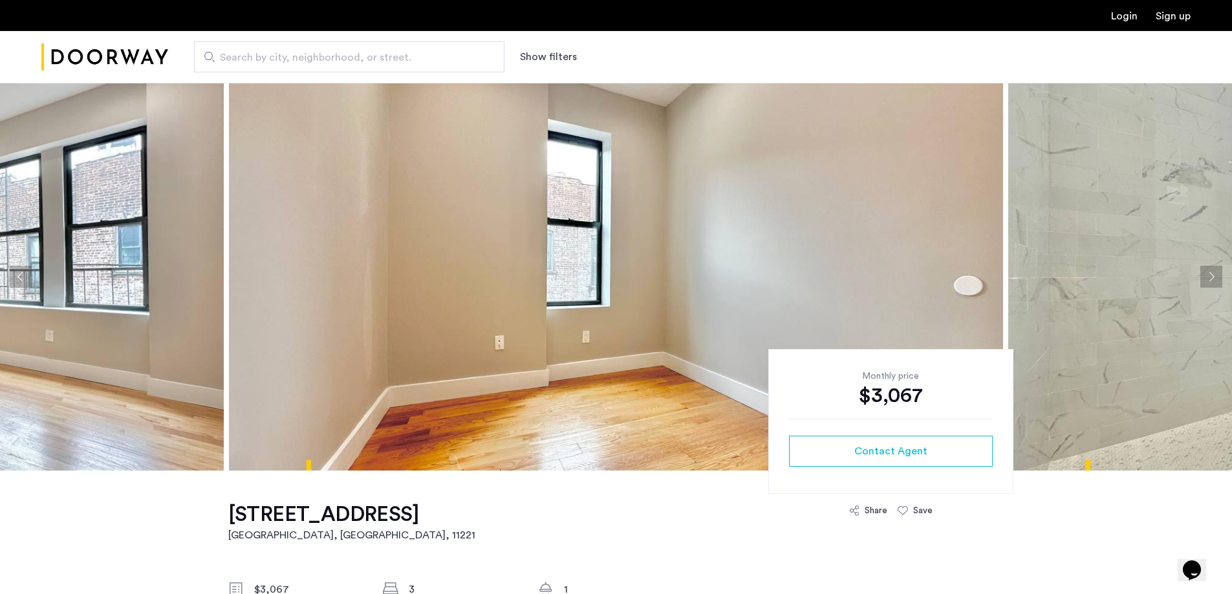
click at [1207, 279] on button "Next apartment" at bounding box center [1211, 277] width 22 height 22
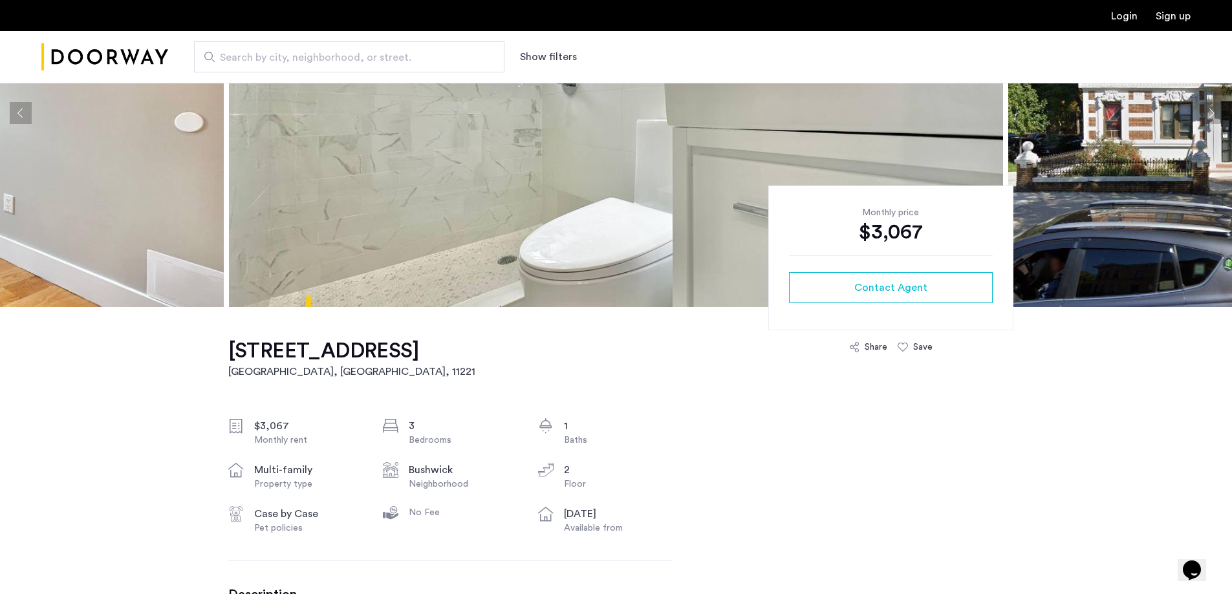
scroll to position [194, 0]
